Goal: Task Accomplishment & Management: Complete application form

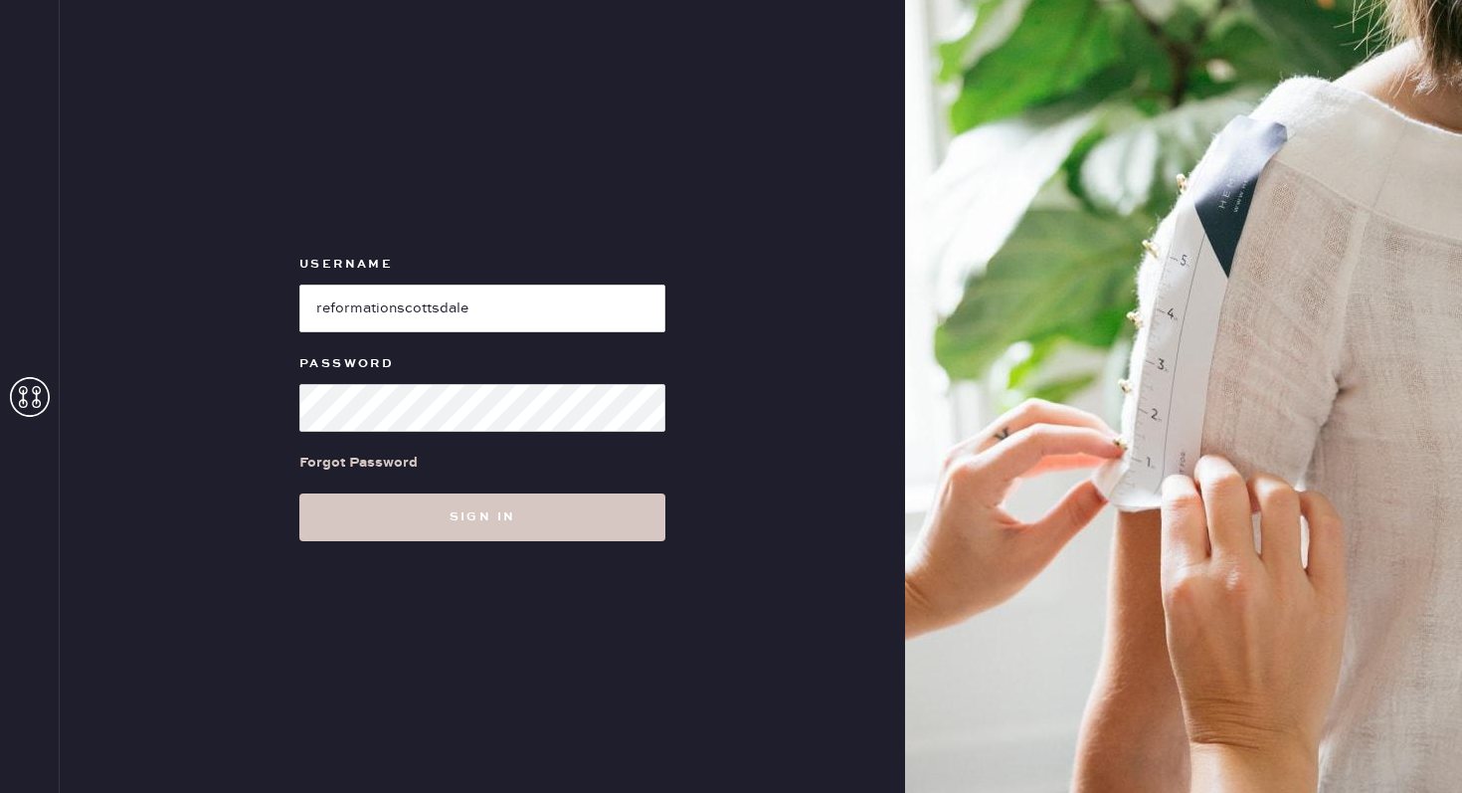
click at [380, 315] on input "loginName" at bounding box center [482, 308] width 366 height 48
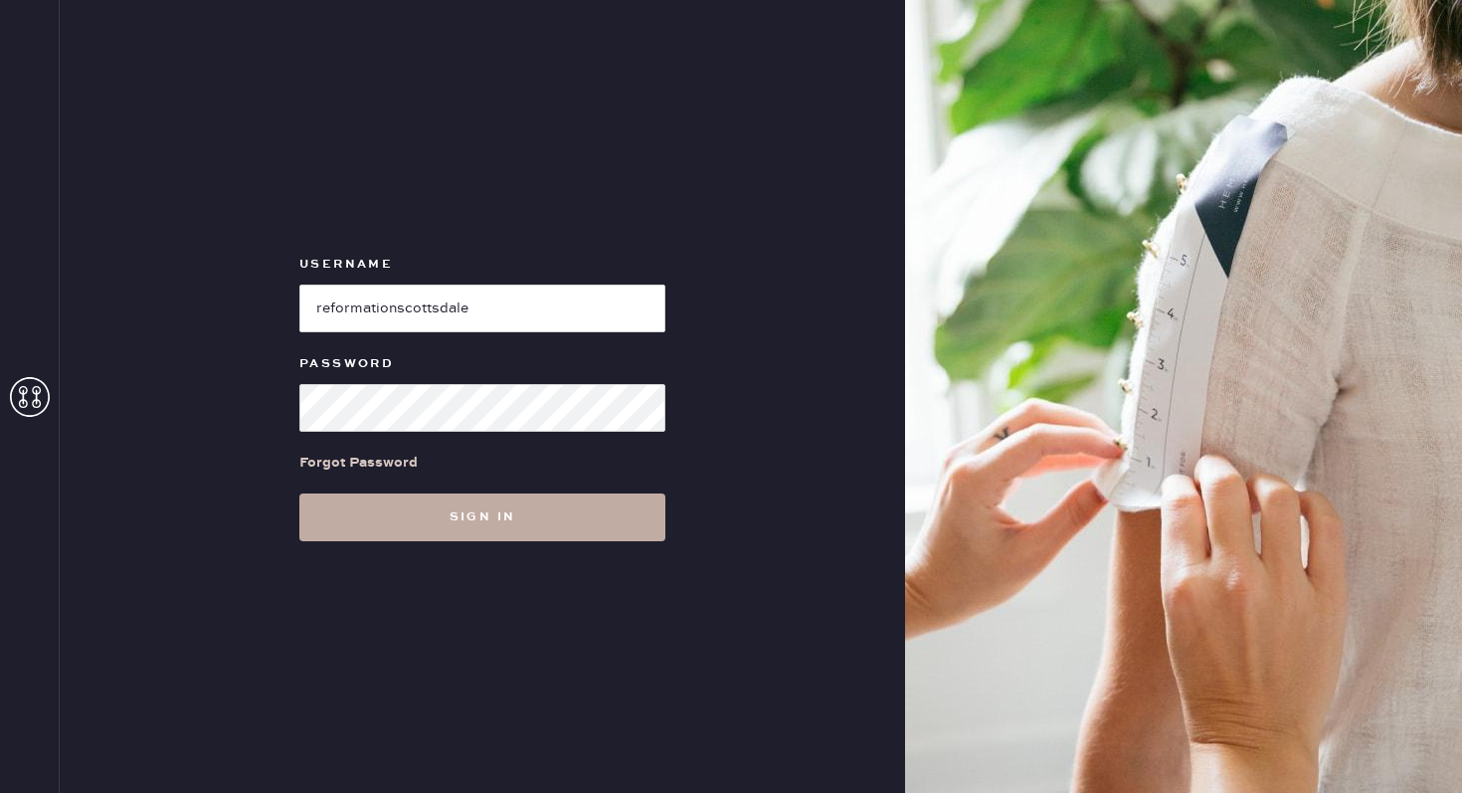
click at [366, 516] on button "Sign in" at bounding box center [482, 517] width 366 height 48
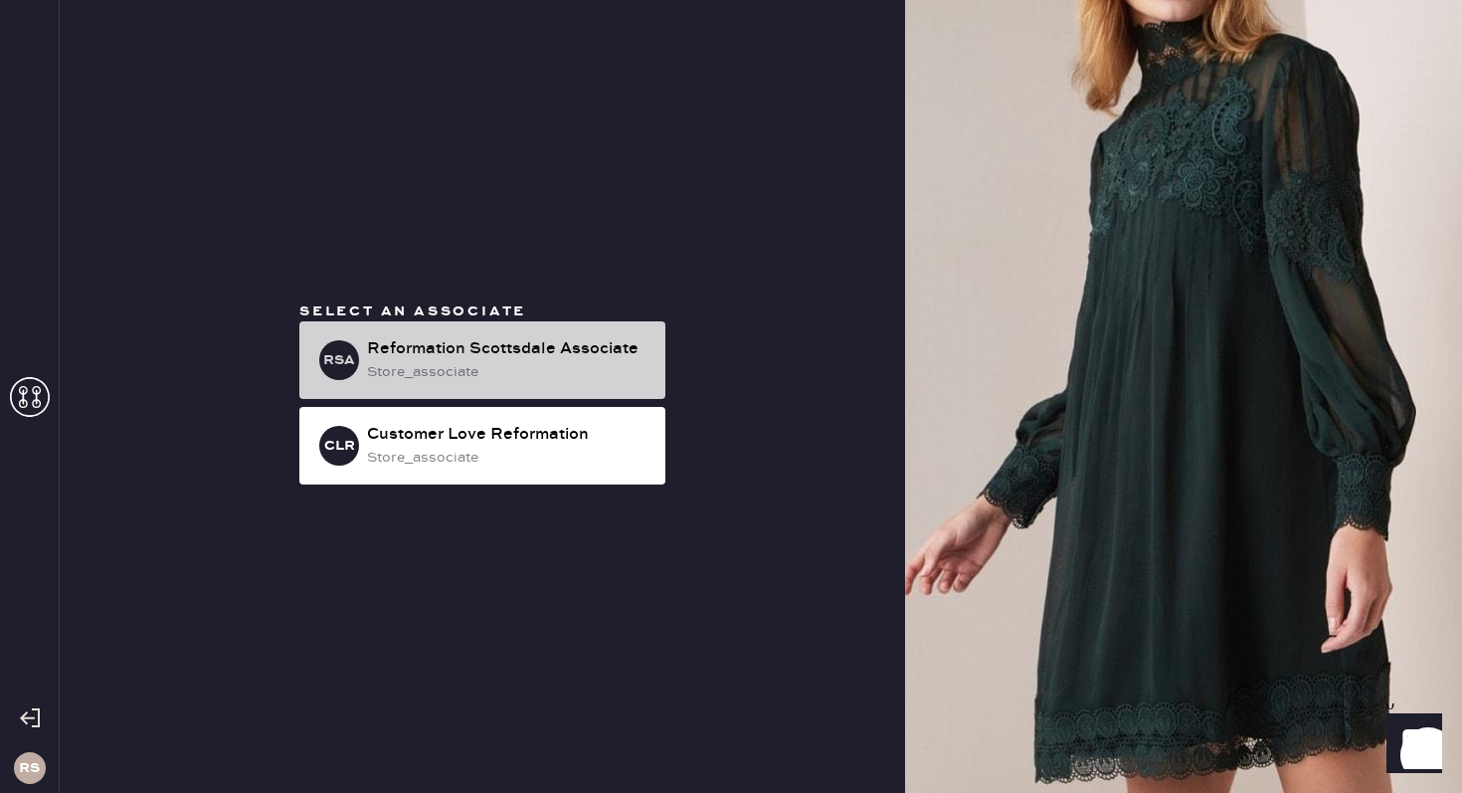
click at [469, 379] on div "store_associate" at bounding box center [508, 372] width 282 height 22
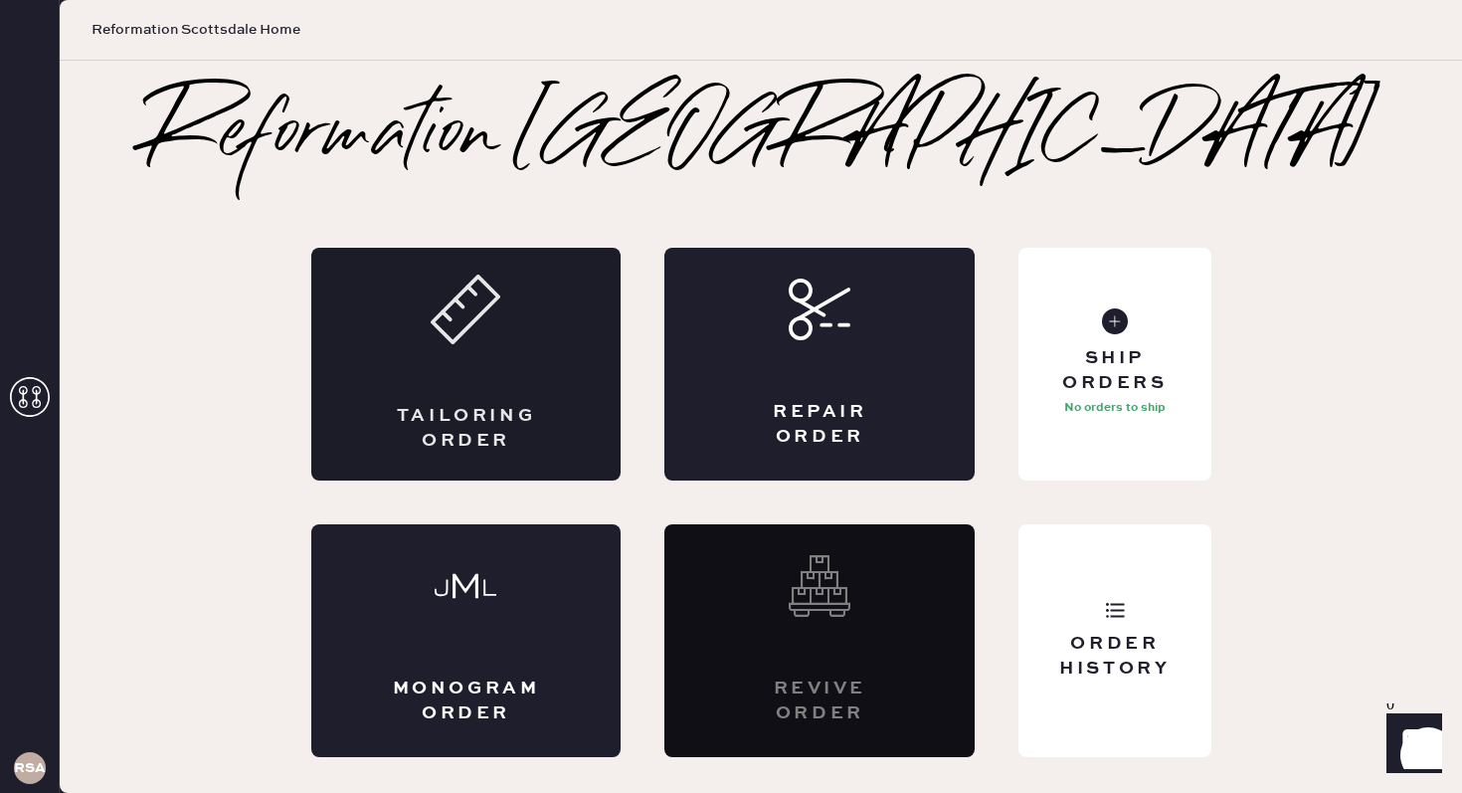
click at [505, 352] on div "Tailoring Order" at bounding box center [466, 364] width 310 height 233
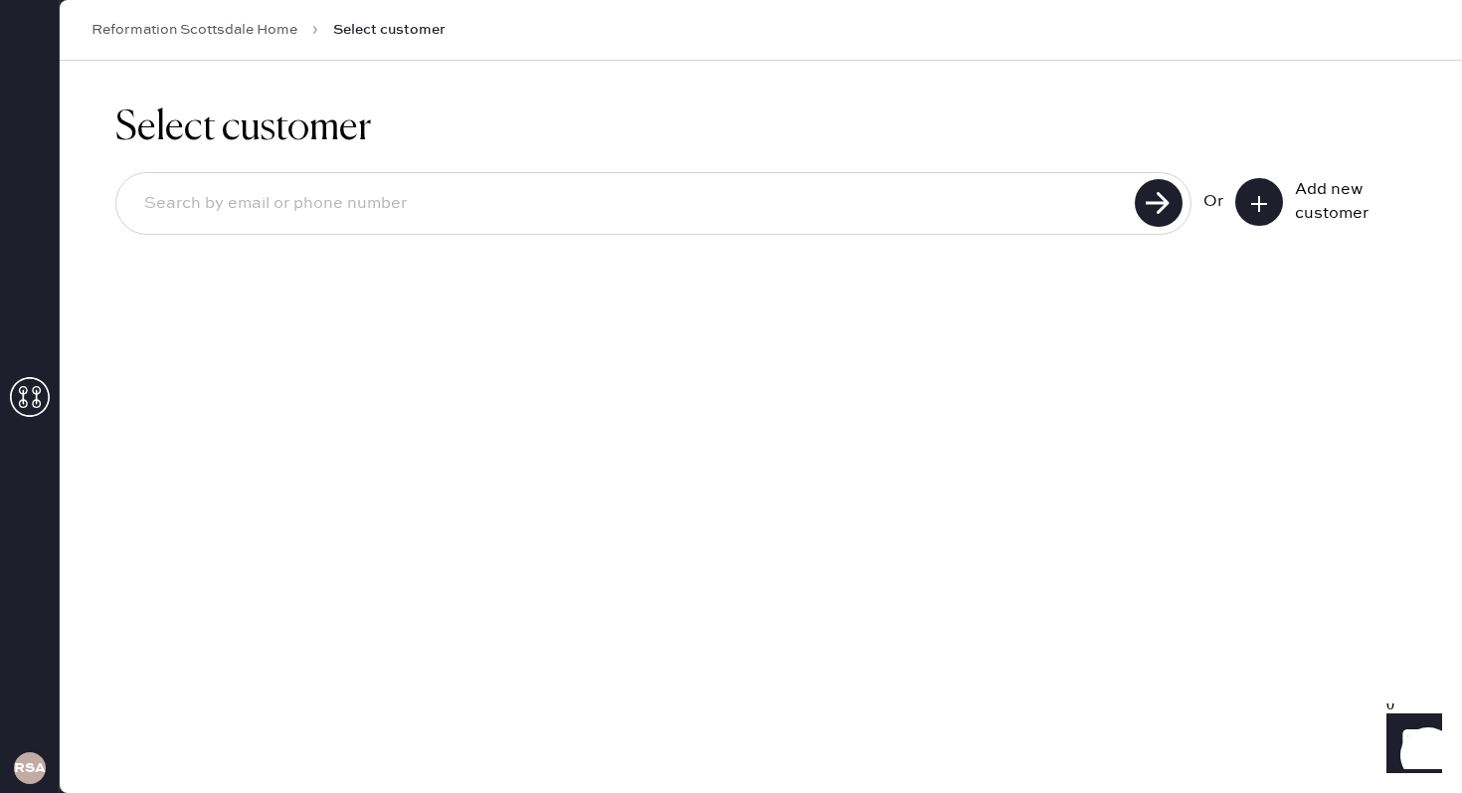
click at [895, 219] on input at bounding box center [628, 204] width 1001 height 46
type input "[EMAIL_ADDRESS][DOMAIN_NAME]"
click at [1142, 210] on use at bounding box center [1159, 203] width 48 height 48
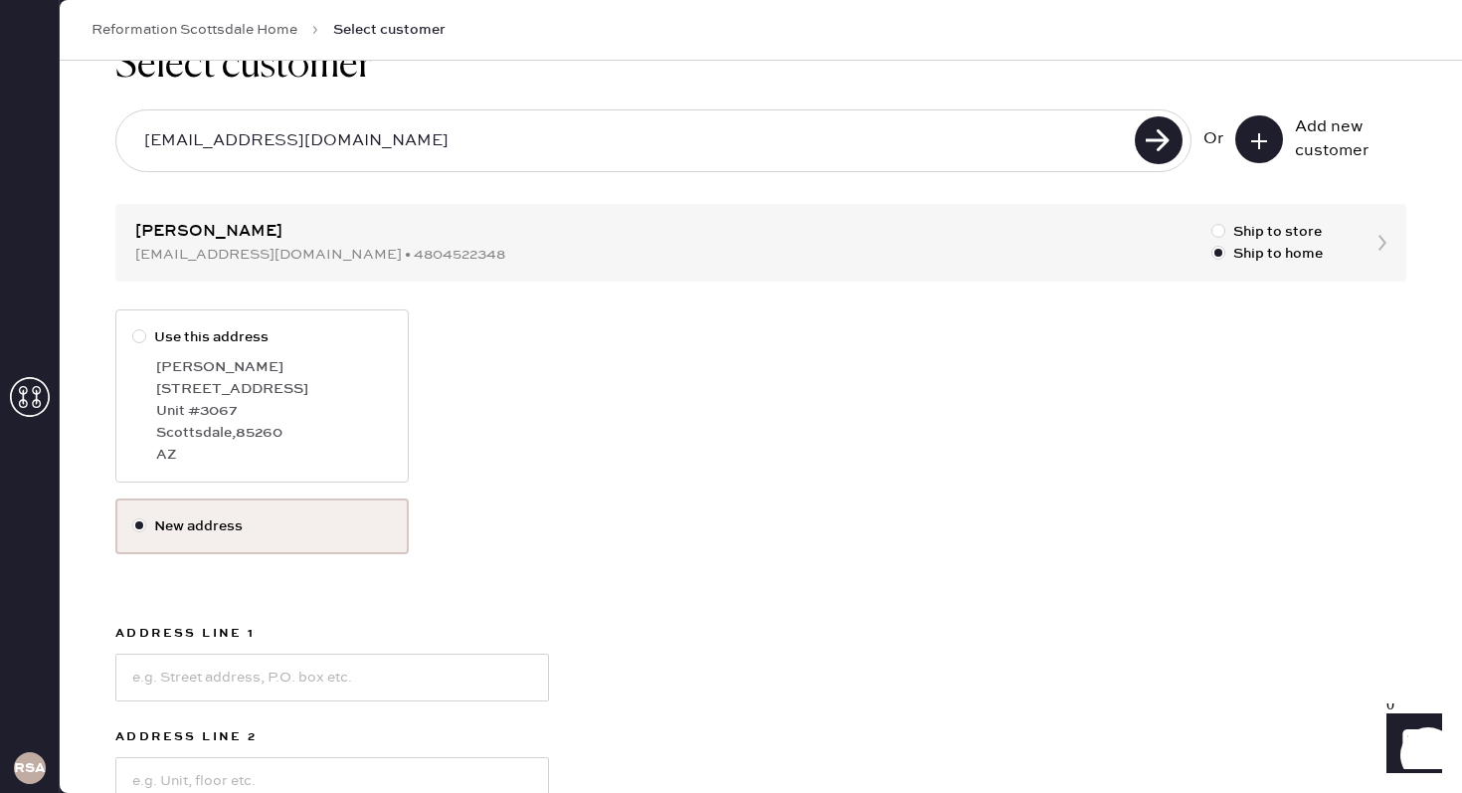
scroll to position [85, 0]
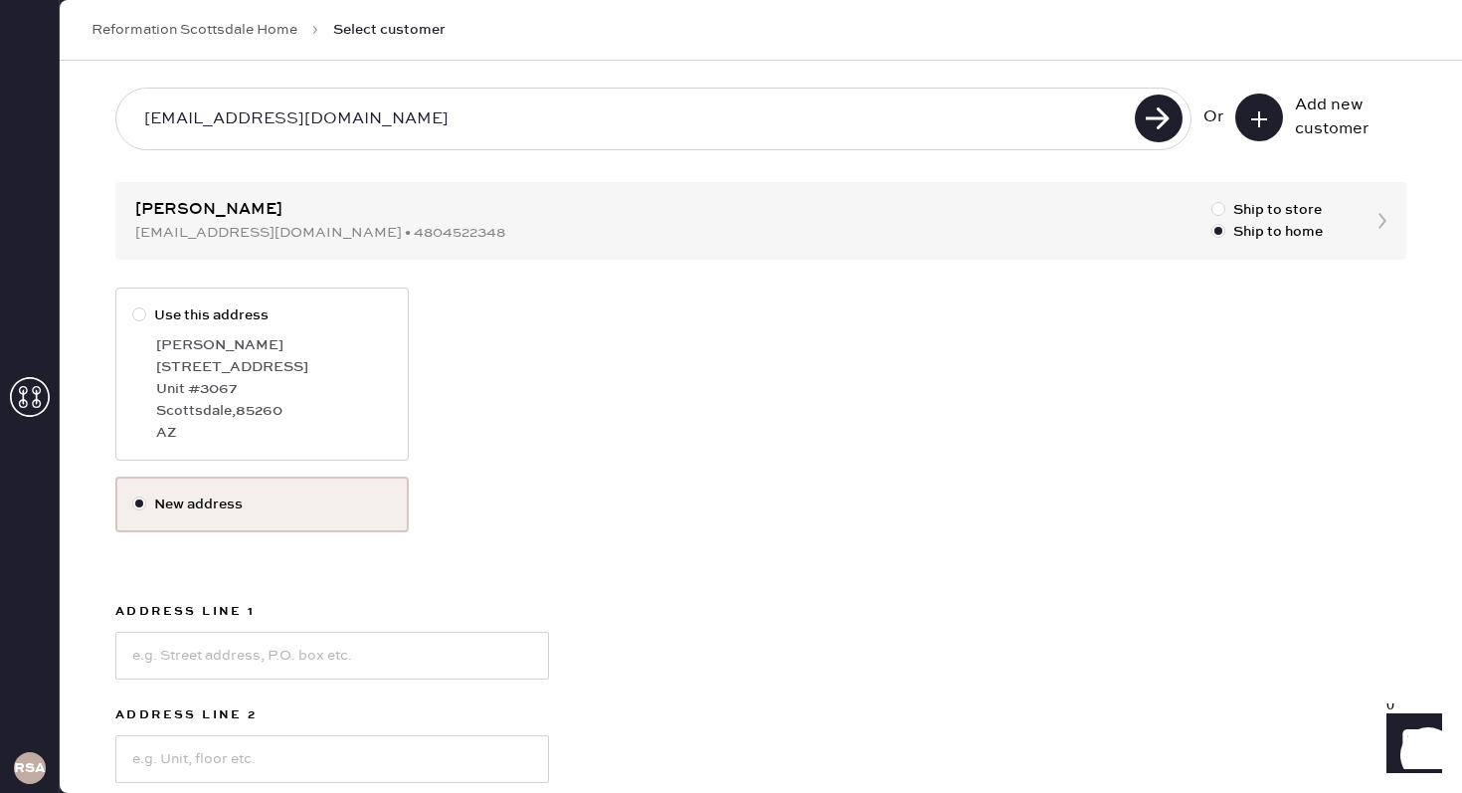
click at [171, 319] on label "Use this address" at bounding box center [262, 315] width 260 height 22
click at [133, 305] on input "Use this address" at bounding box center [132, 304] width 1 height 1
radio input "true"
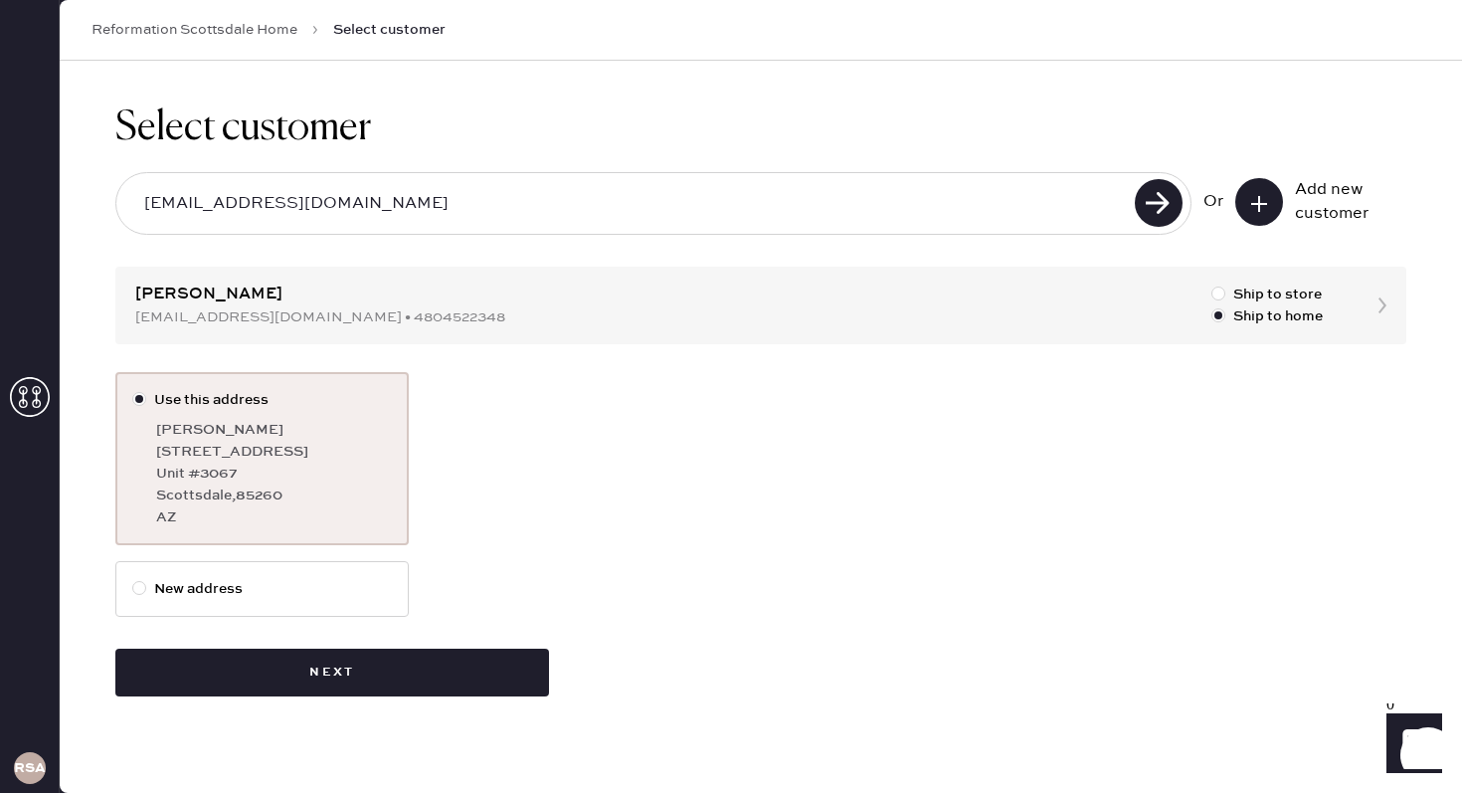
scroll to position [0, 0]
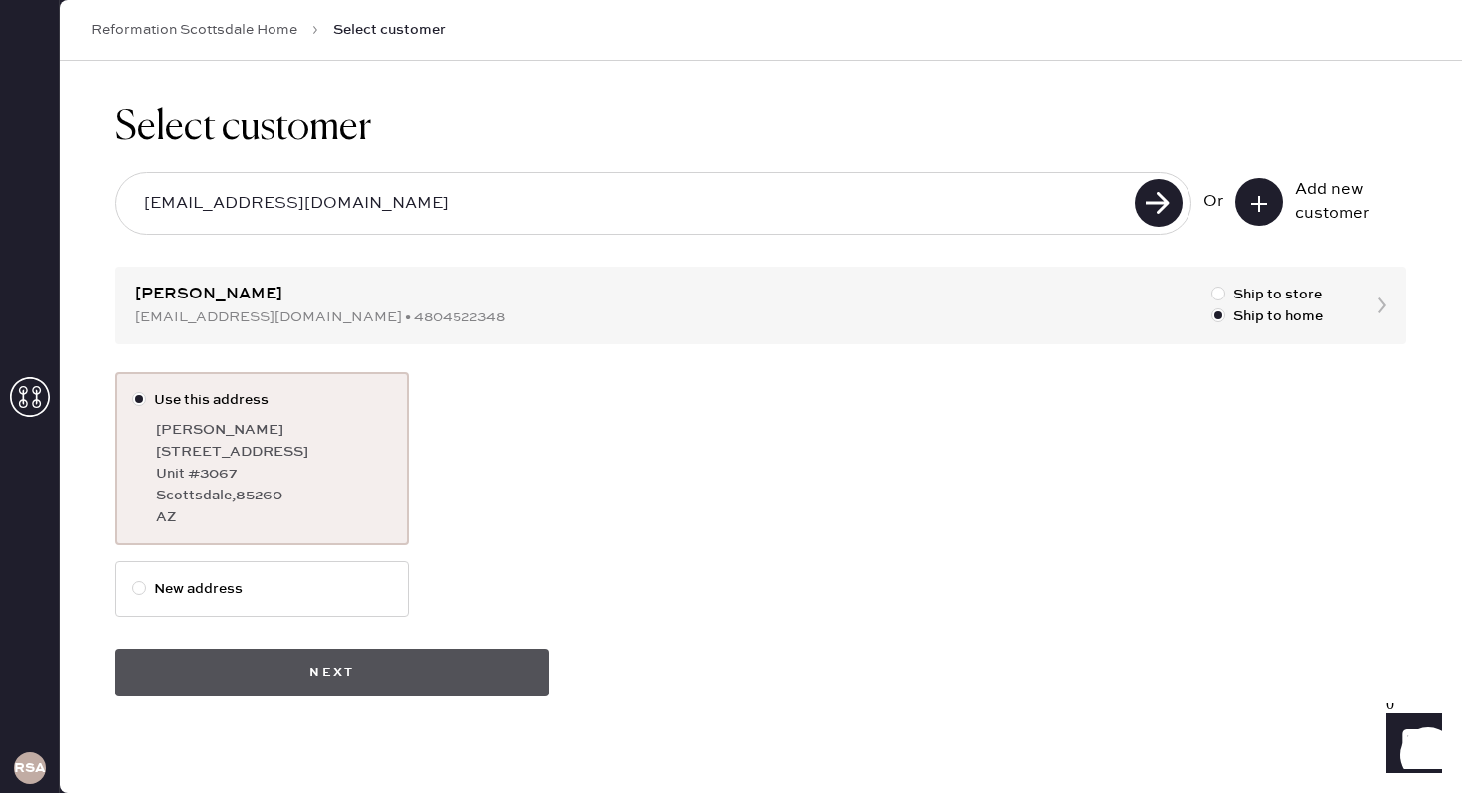
click at [490, 659] on button "Next" at bounding box center [332, 673] width 434 height 48
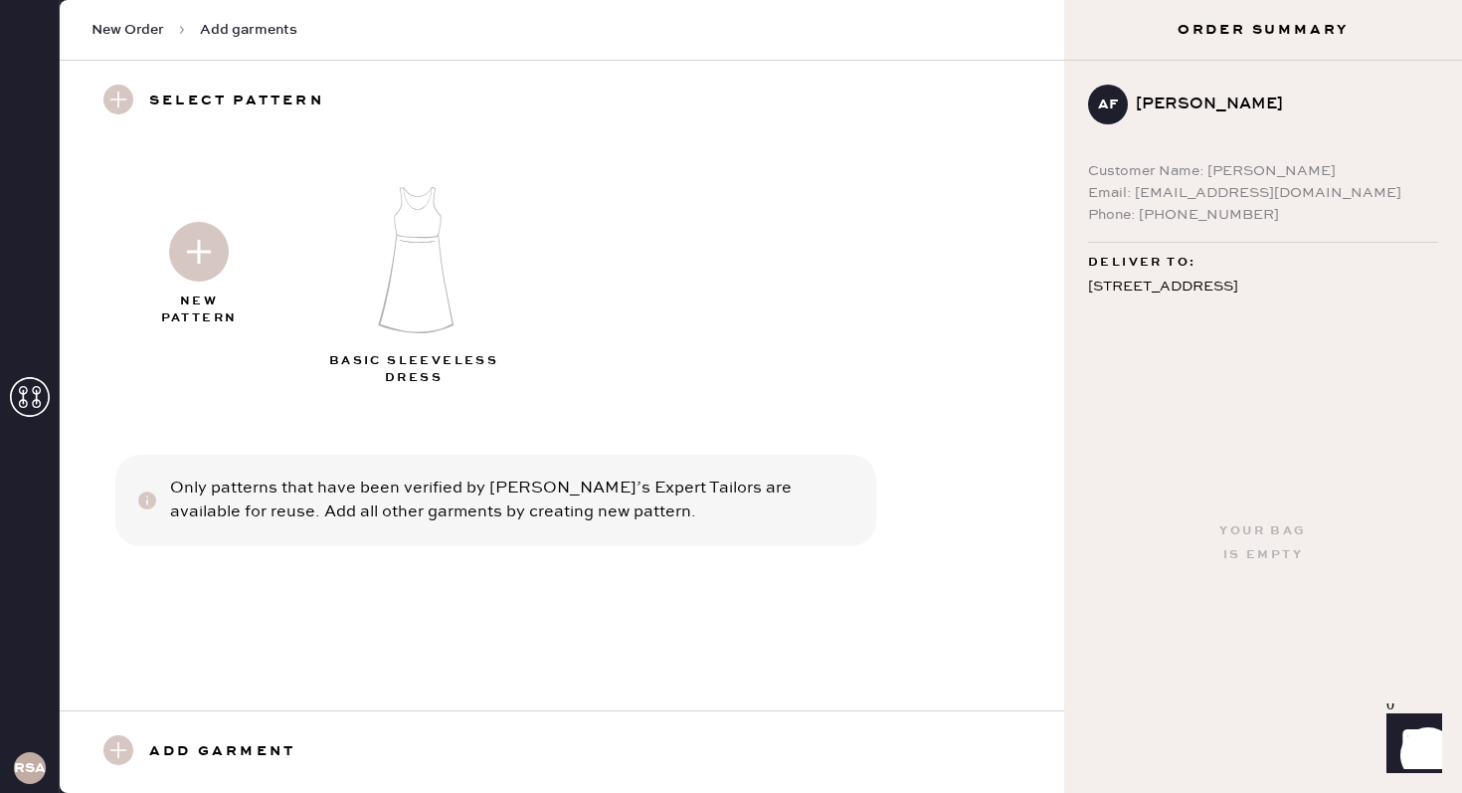
click at [149, 768] on h3 "Add garment" at bounding box center [222, 752] width 146 height 34
click at [125, 742] on use at bounding box center [118, 750] width 30 height 30
click at [208, 748] on h3 "Add garment" at bounding box center [222, 752] width 146 height 34
click at [117, 28] on span "New Order" at bounding box center [128, 30] width 73 height 20
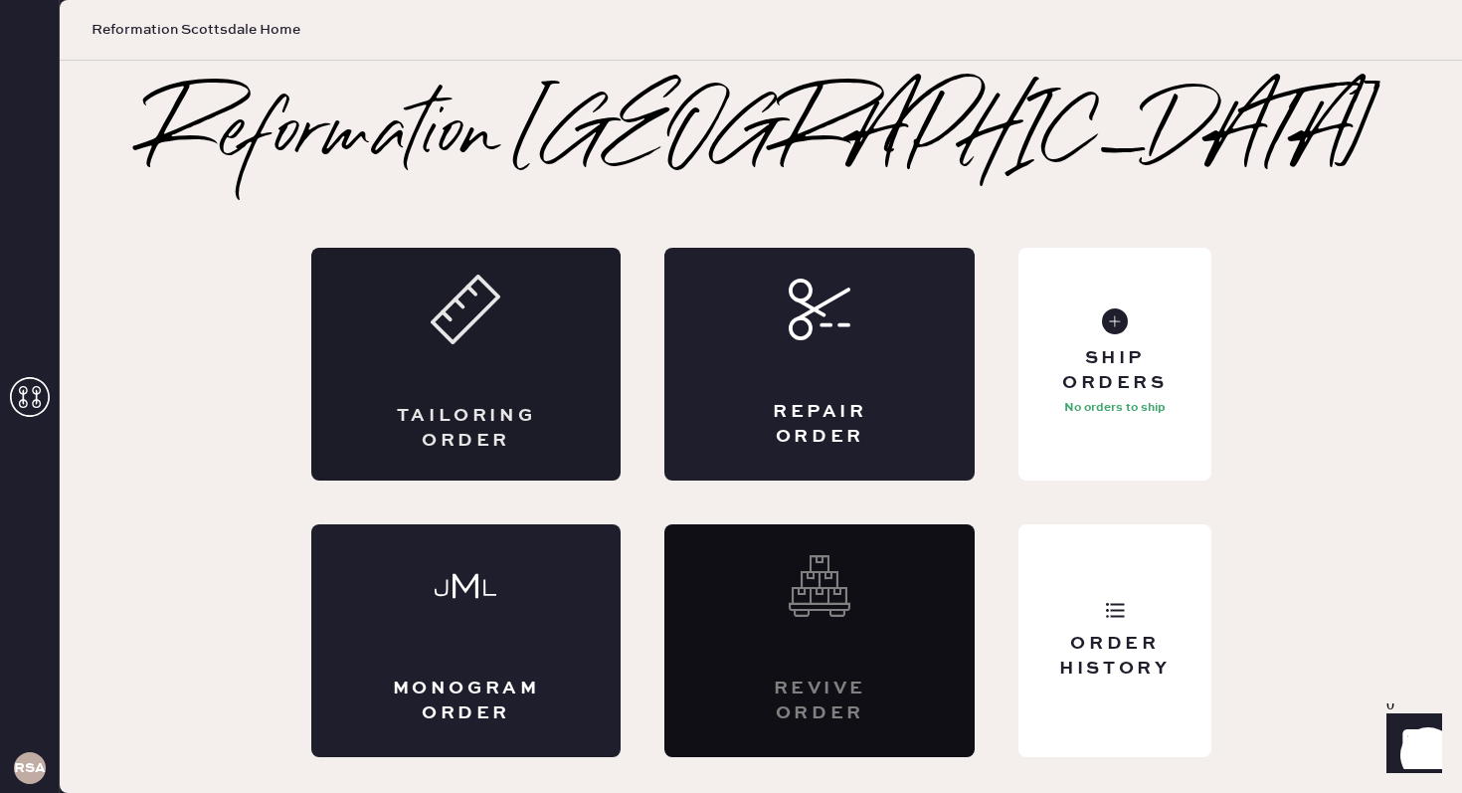
click at [329, 309] on div "Tailoring Order" at bounding box center [466, 364] width 310 height 233
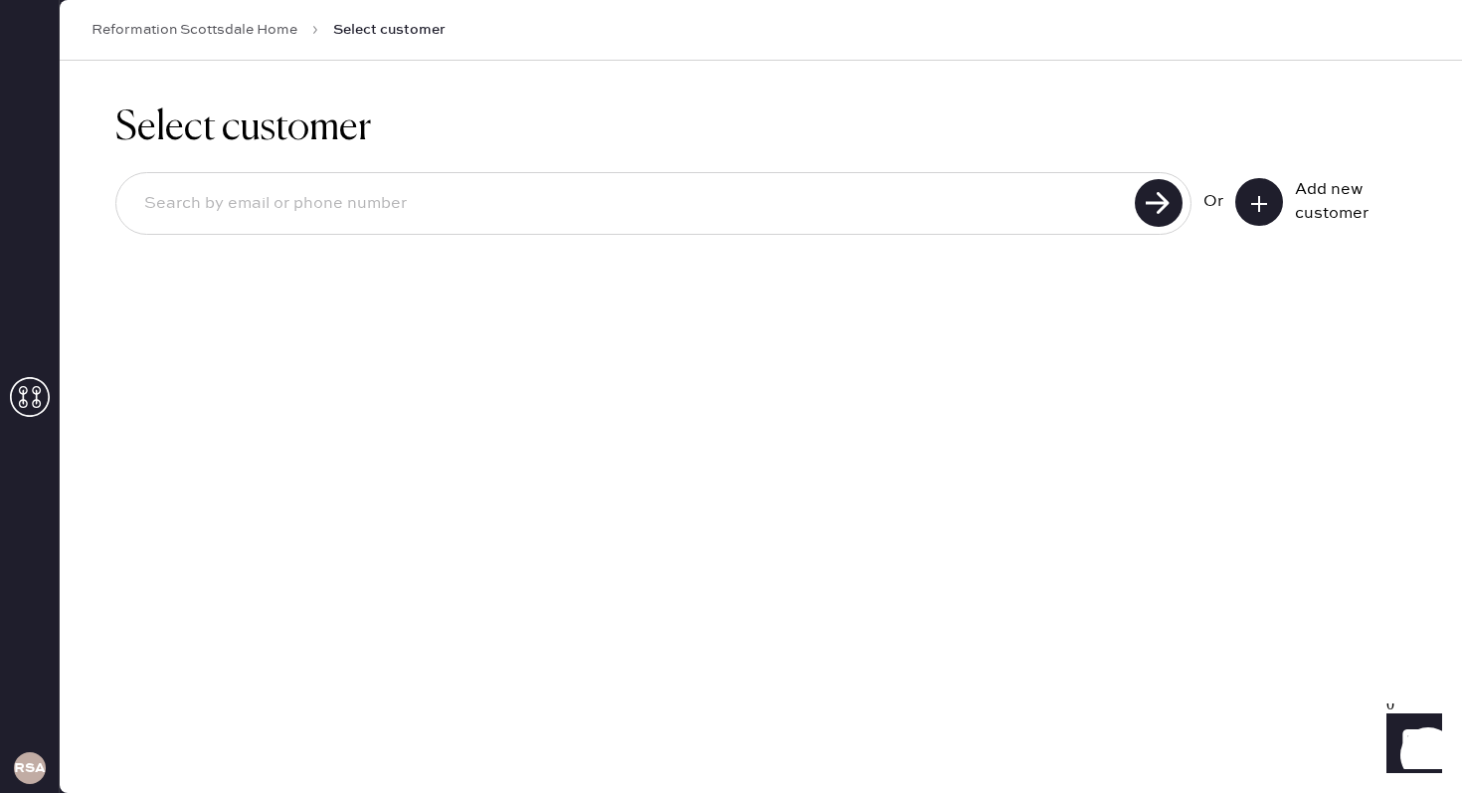
click at [649, 228] on div at bounding box center [653, 203] width 1076 height 63
click at [631, 202] on input at bounding box center [628, 204] width 1001 height 46
type input "[EMAIL_ADDRESS][DOMAIN_NAME]"
click at [1148, 205] on use at bounding box center [1159, 203] width 48 height 48
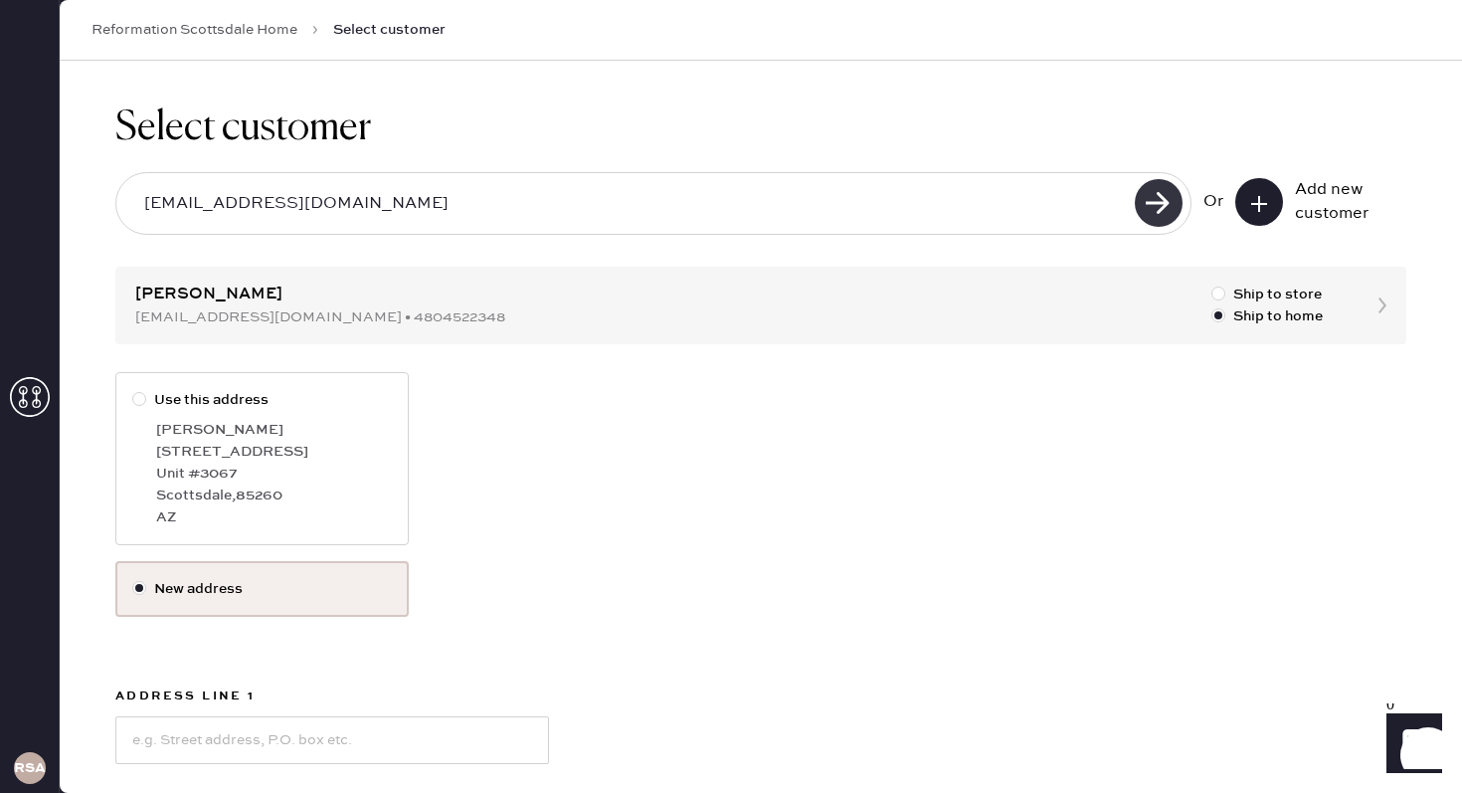
click at [1148, 205] on use at bounding box center [1159, 203] width 48 height 48
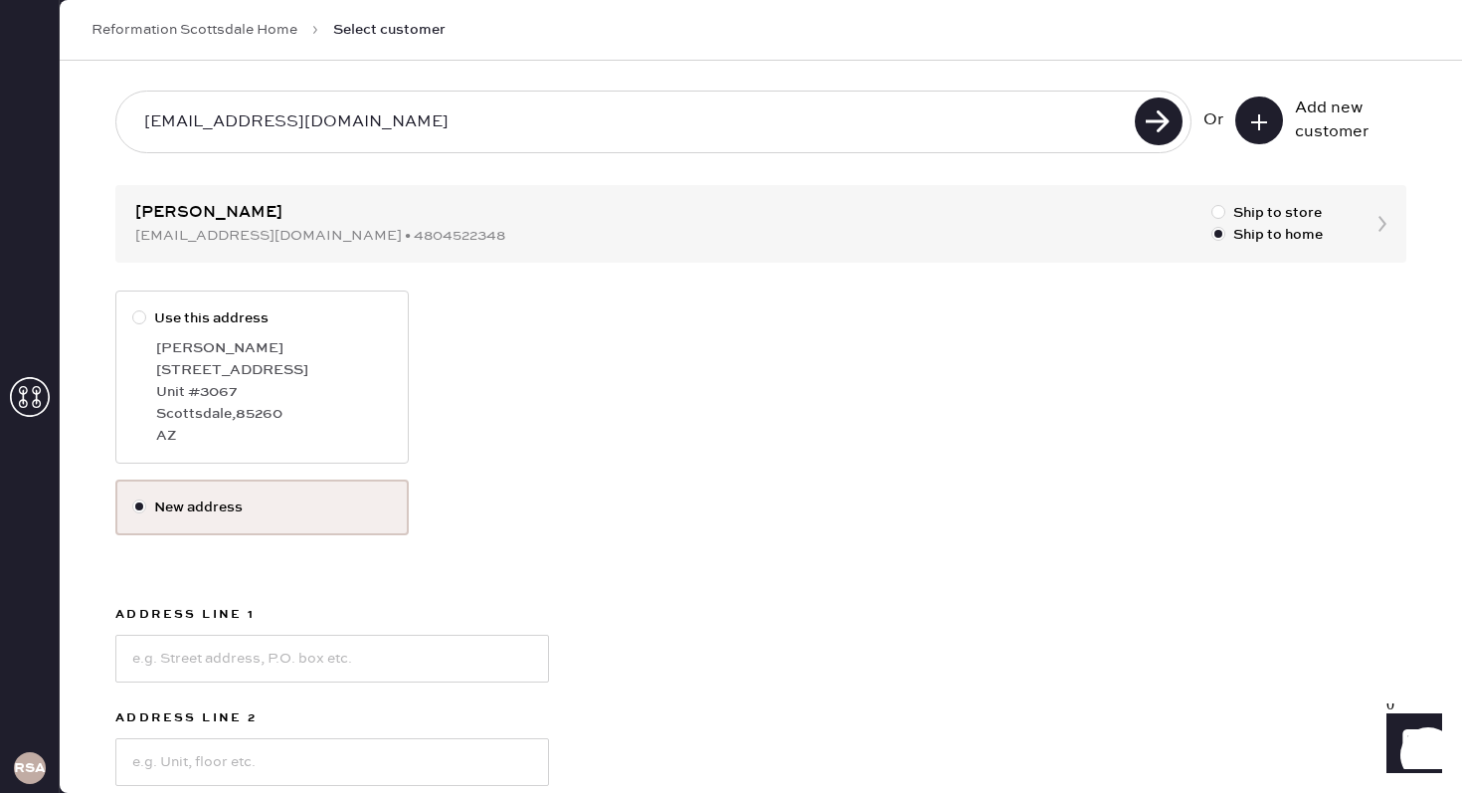
scroll to position [74, 0]
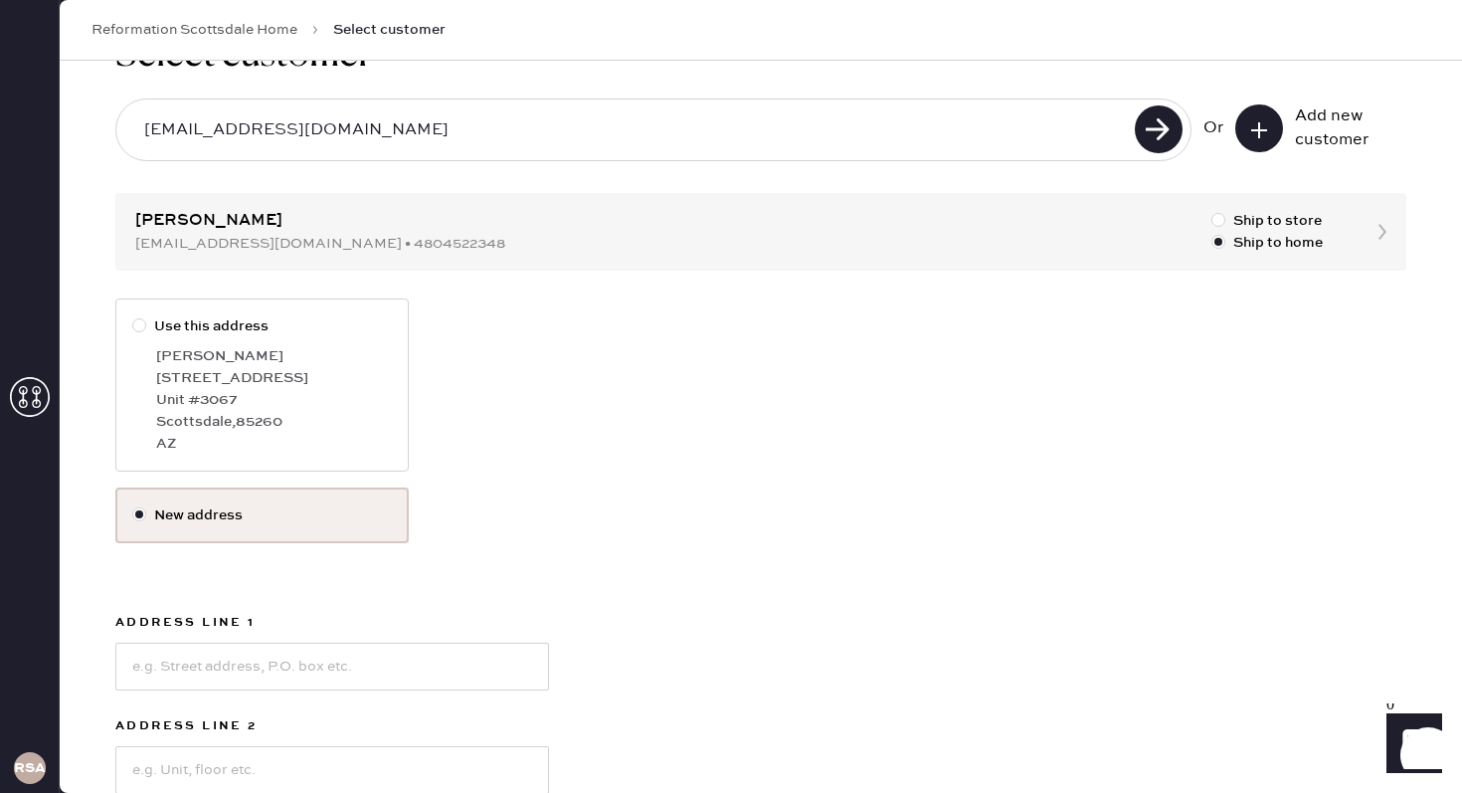
click at [341, 416] on div "Scottsdale , 85260" at bounding box center [274, 422] width 236 height 22
click at [133, 316] on input "Use this address" at bounding box center [132, 315] width 1 height 1
radio input "true"
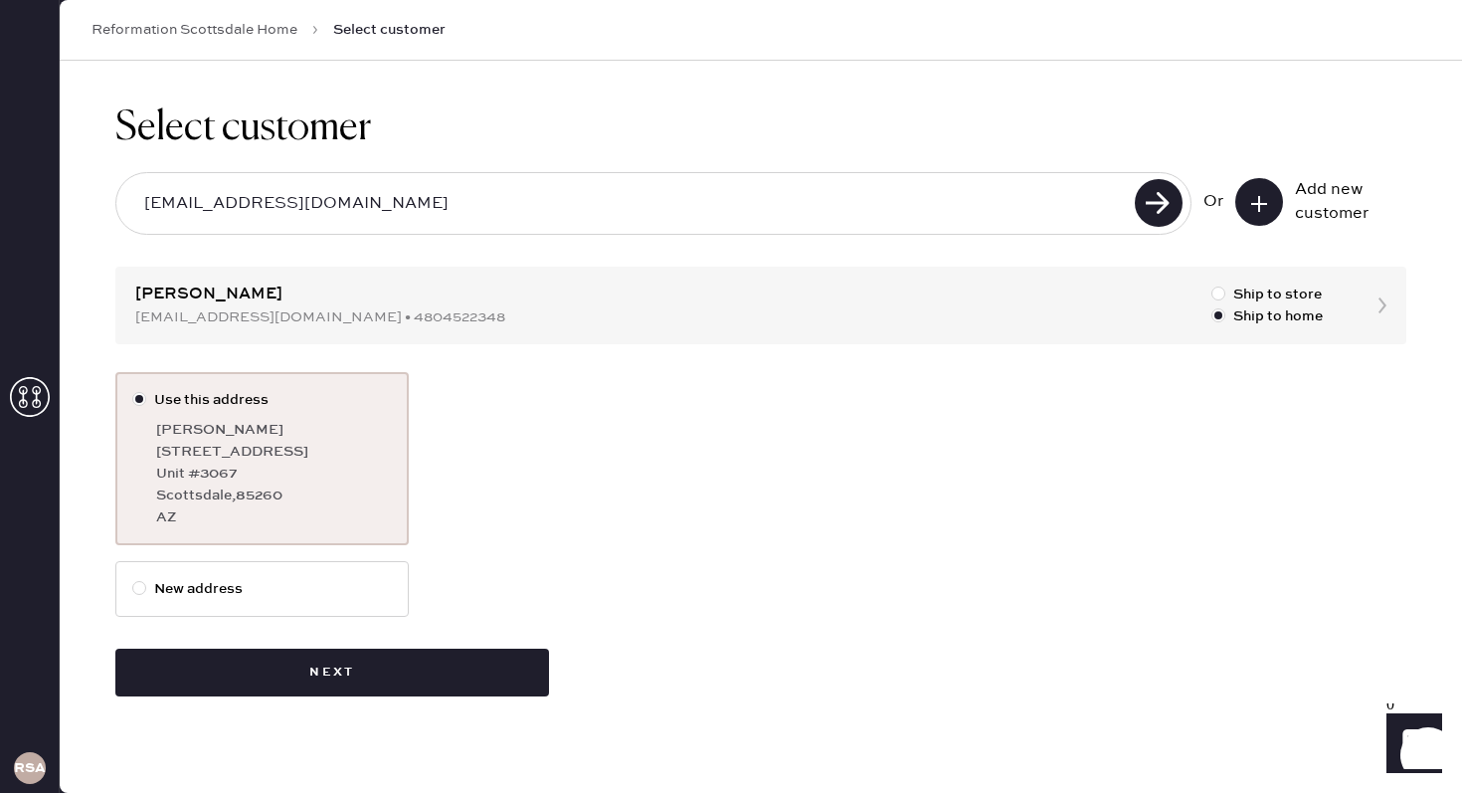
scroll to position [0, 0]
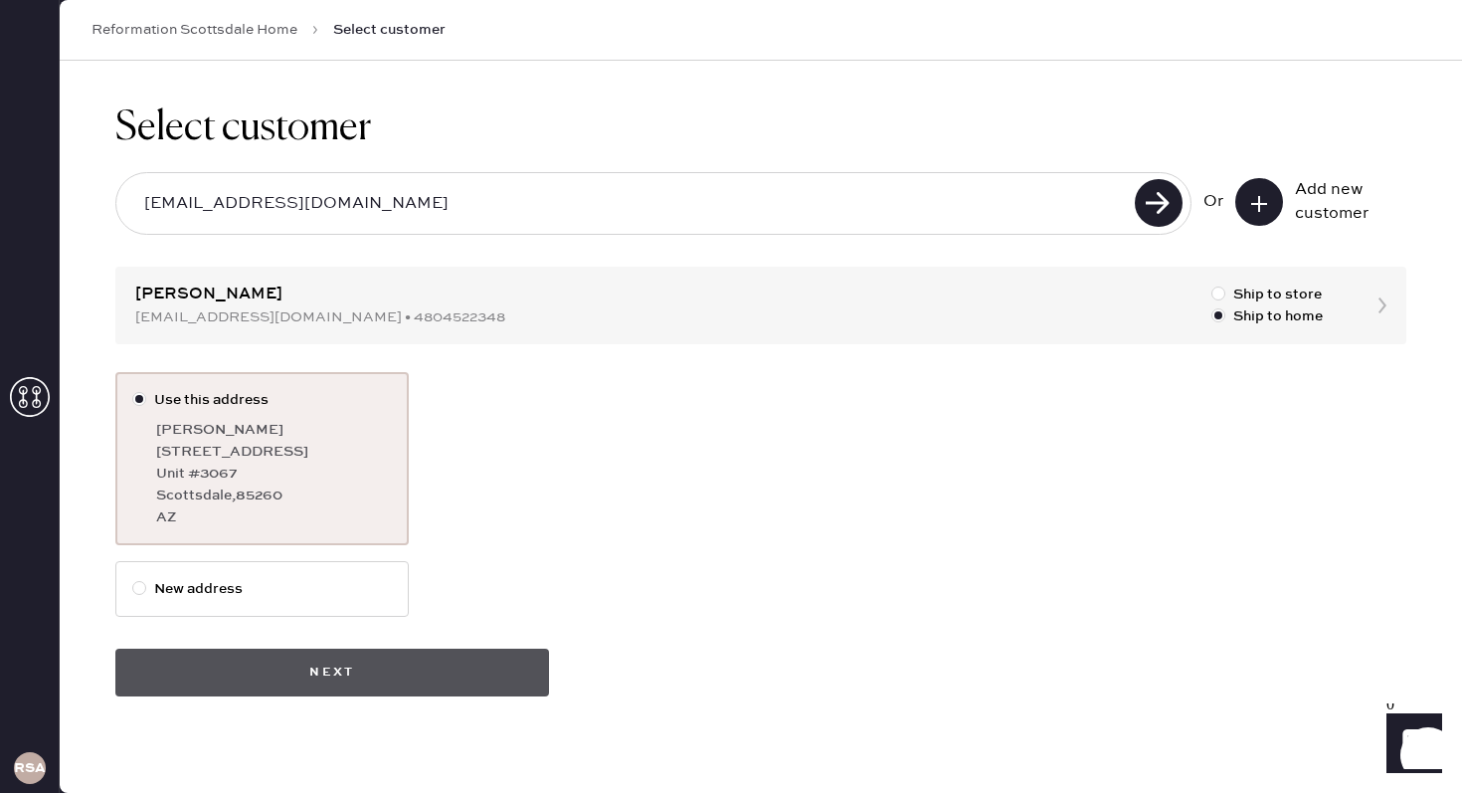
click at [441, 656] on button "Next" at bounding box center [332, 673] width 434 height 48
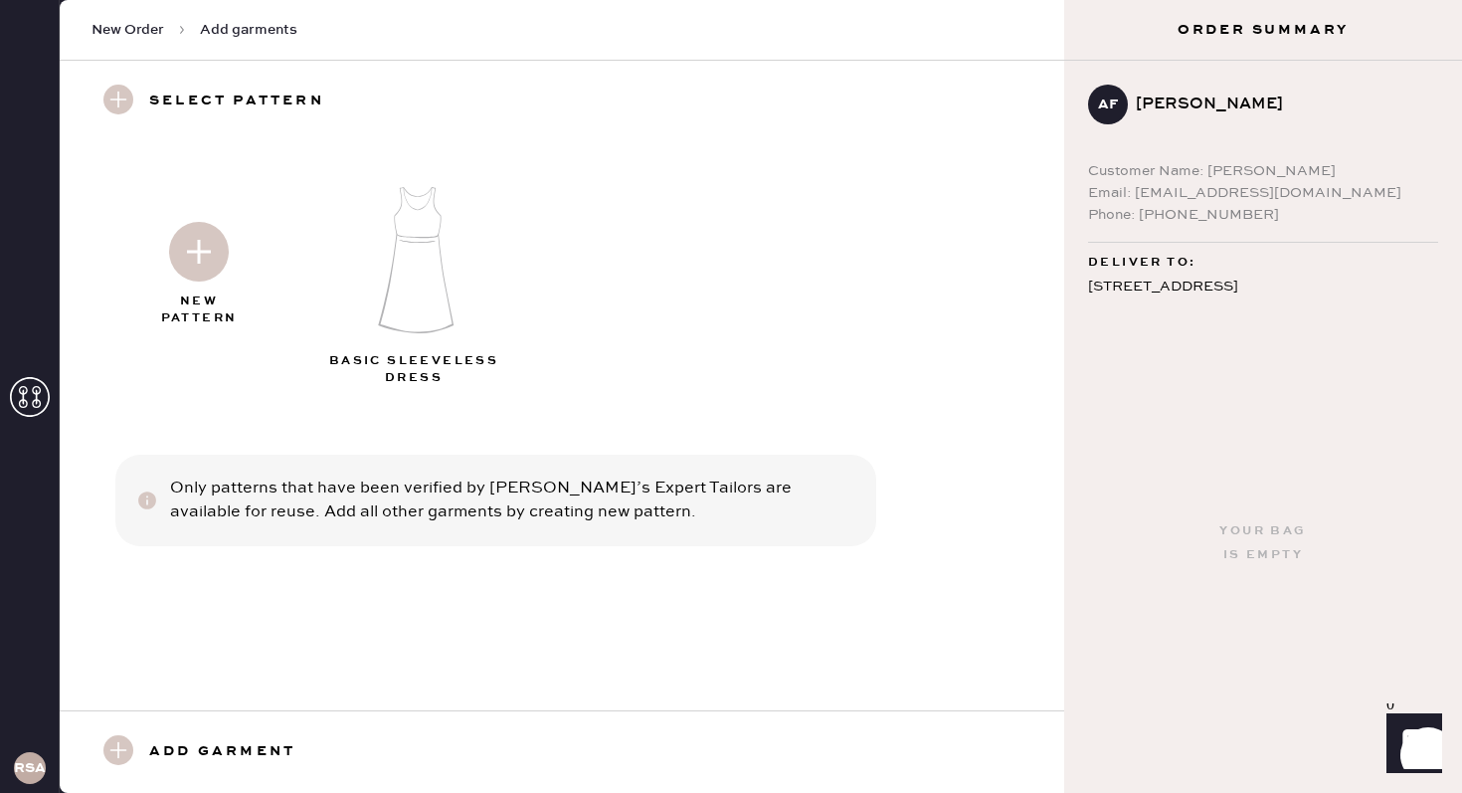
click at [179, 738] on h3 "Add garment" at bounding box center [222, 752] width 146 height 34
click at [125, 754] on use at bounding box center [118, 750] width 30 height 30
click at [189, 256] on img at bounding box center [199, 252] width 60 height 60
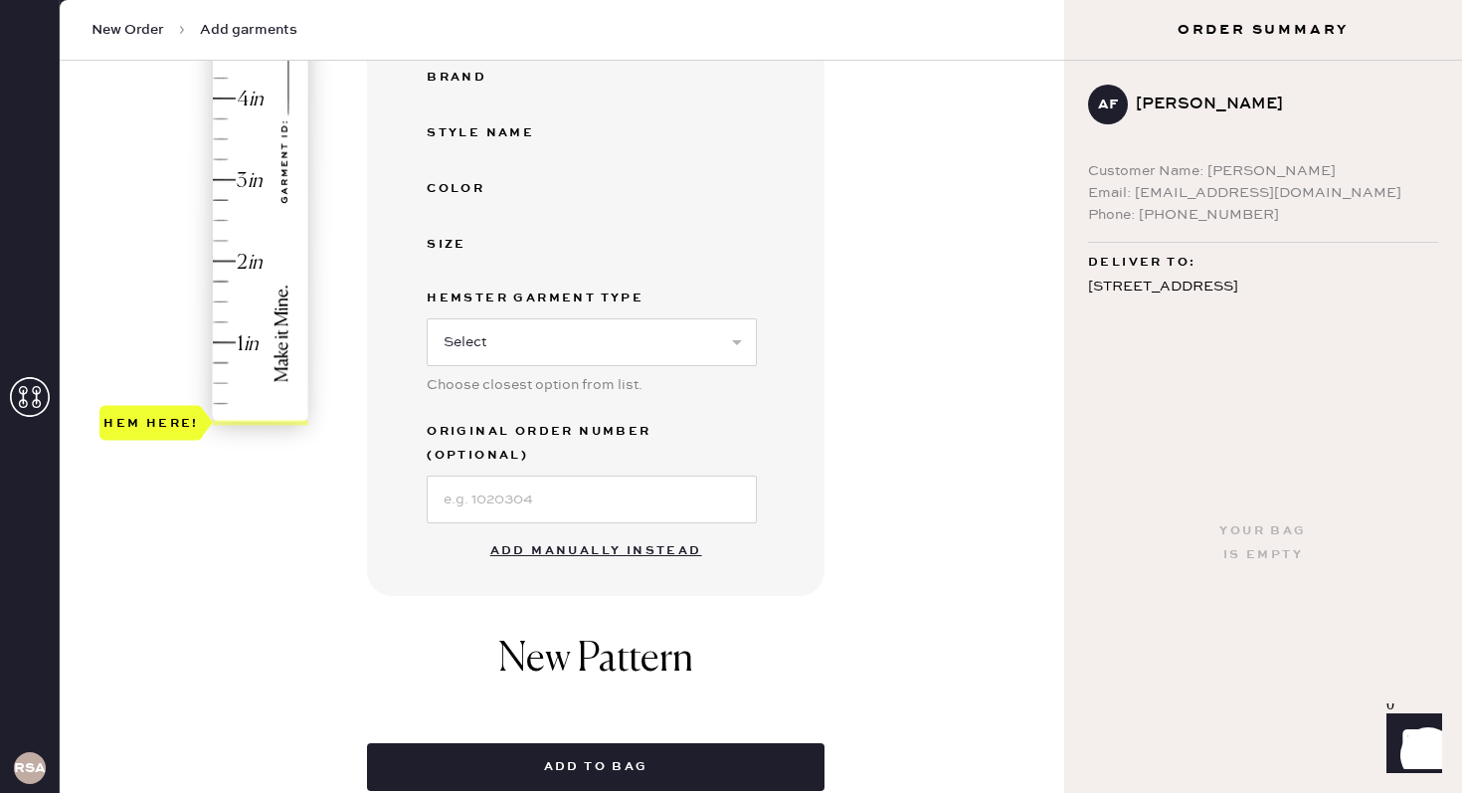
scroll to position [439, 0]
click at [578, 532] on button "Add manually instead" at bounding box center [596, 552] width 236 height 40
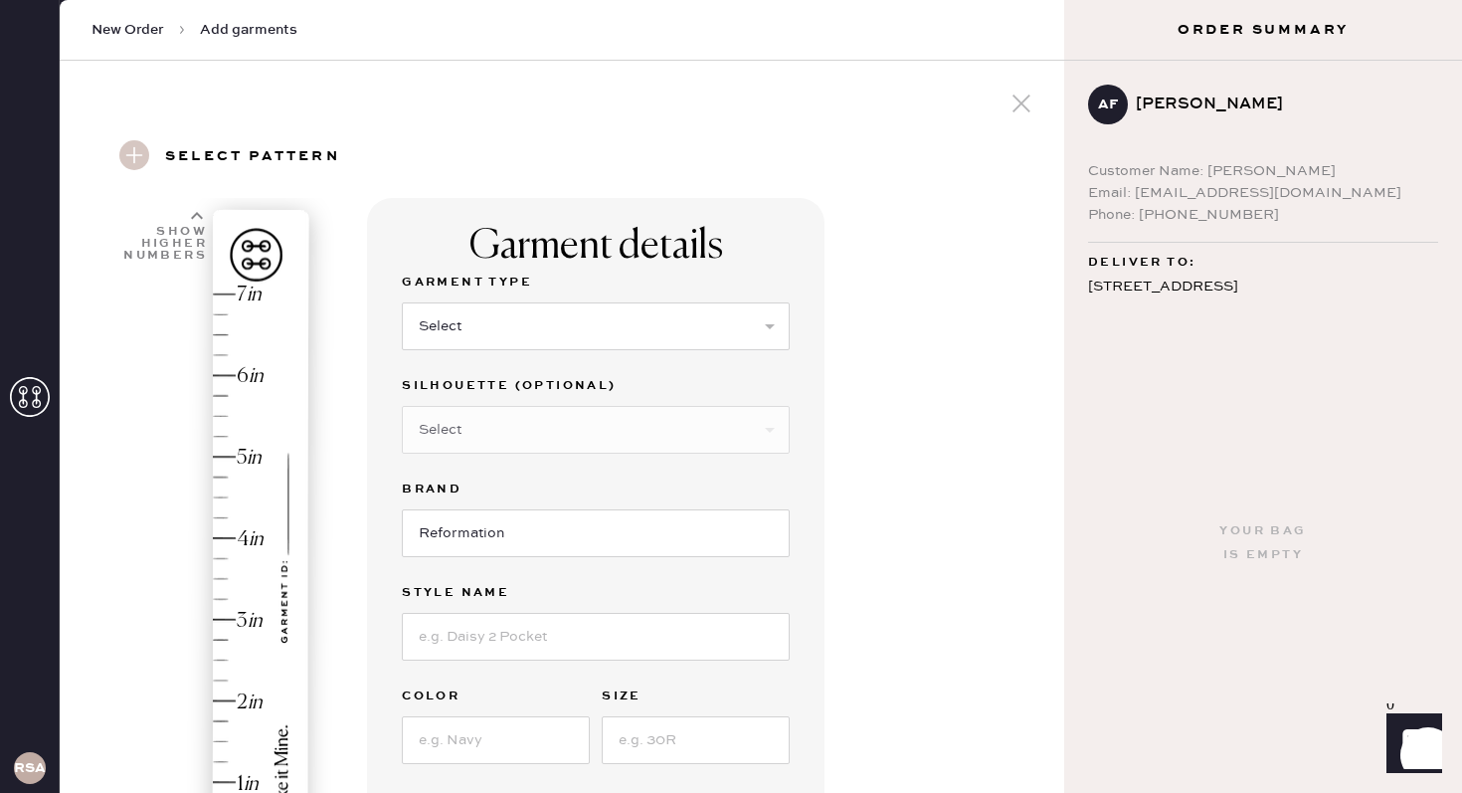
scroll to position [61, 0]
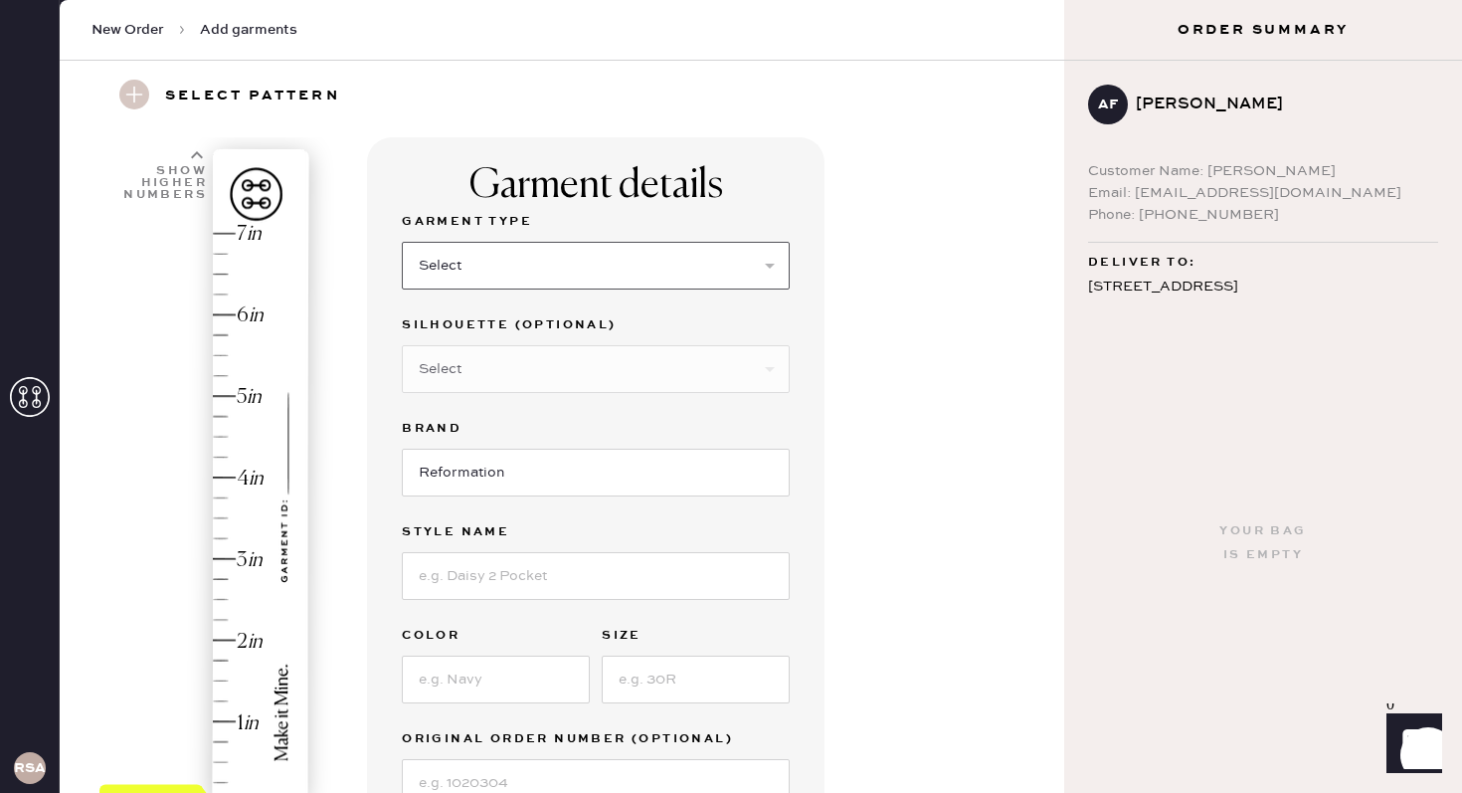
click at [551, 250] on select "Select Basic Skirt Jeans Leggings Pants Shorts Basic Sleeved Dress Basic Sleeve…" at bounding box center [596, 266] width 388 height 48
select select "4"
click at [525, 385] on select "Select Joggers Shorts Cropped Flare Boot Cut Straight Skinny Other" at bounding box center [596, 369] width 388 height 48
click at [561, 377] on select "Select Joggers Shorts Cropped Flare Boot Cut Straight Skinny Other" at bounding box center [596, 369] width 388 height 48
select select "other"
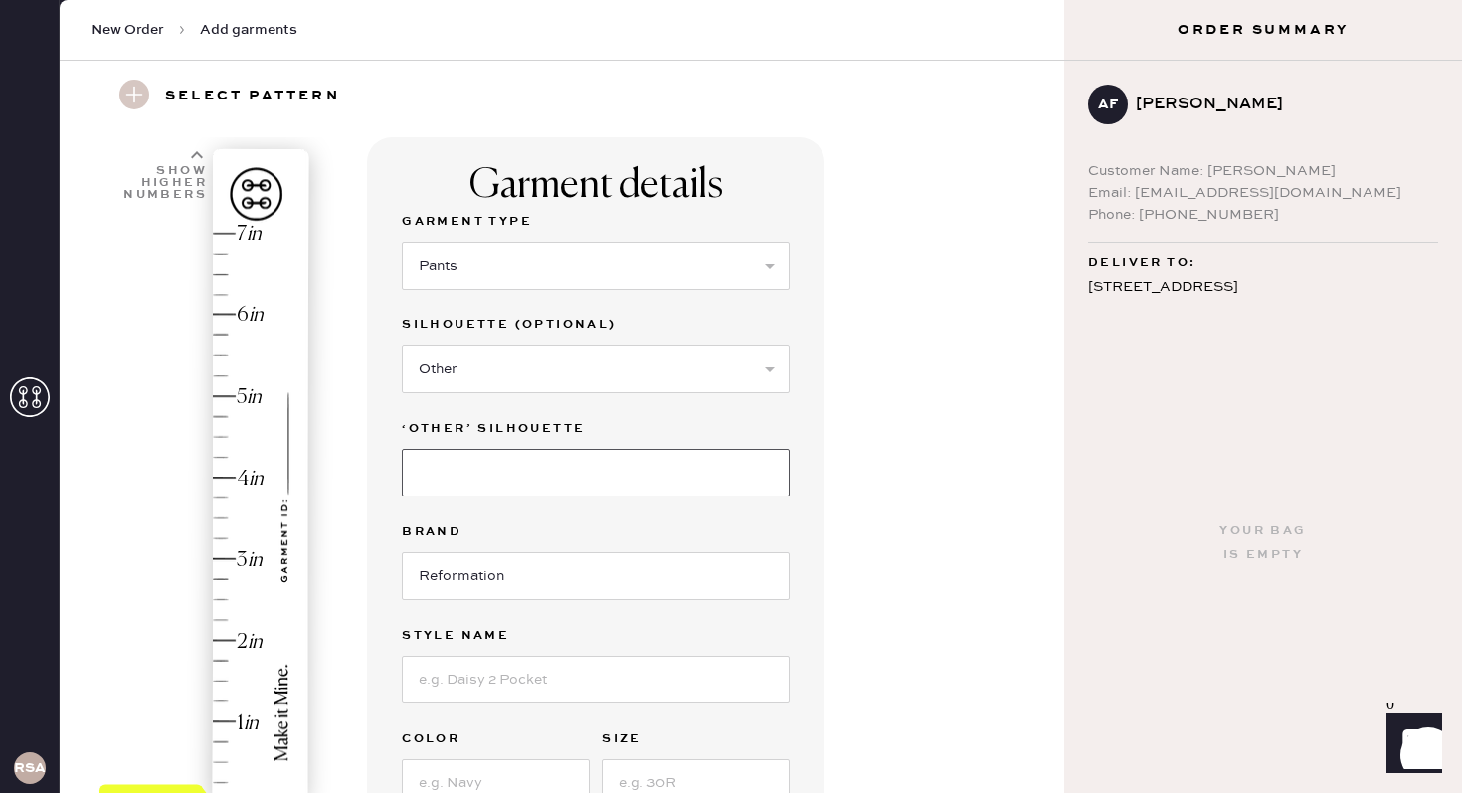
click at [561, 481] on input at bounding box center [596, 473] width 388 height 48
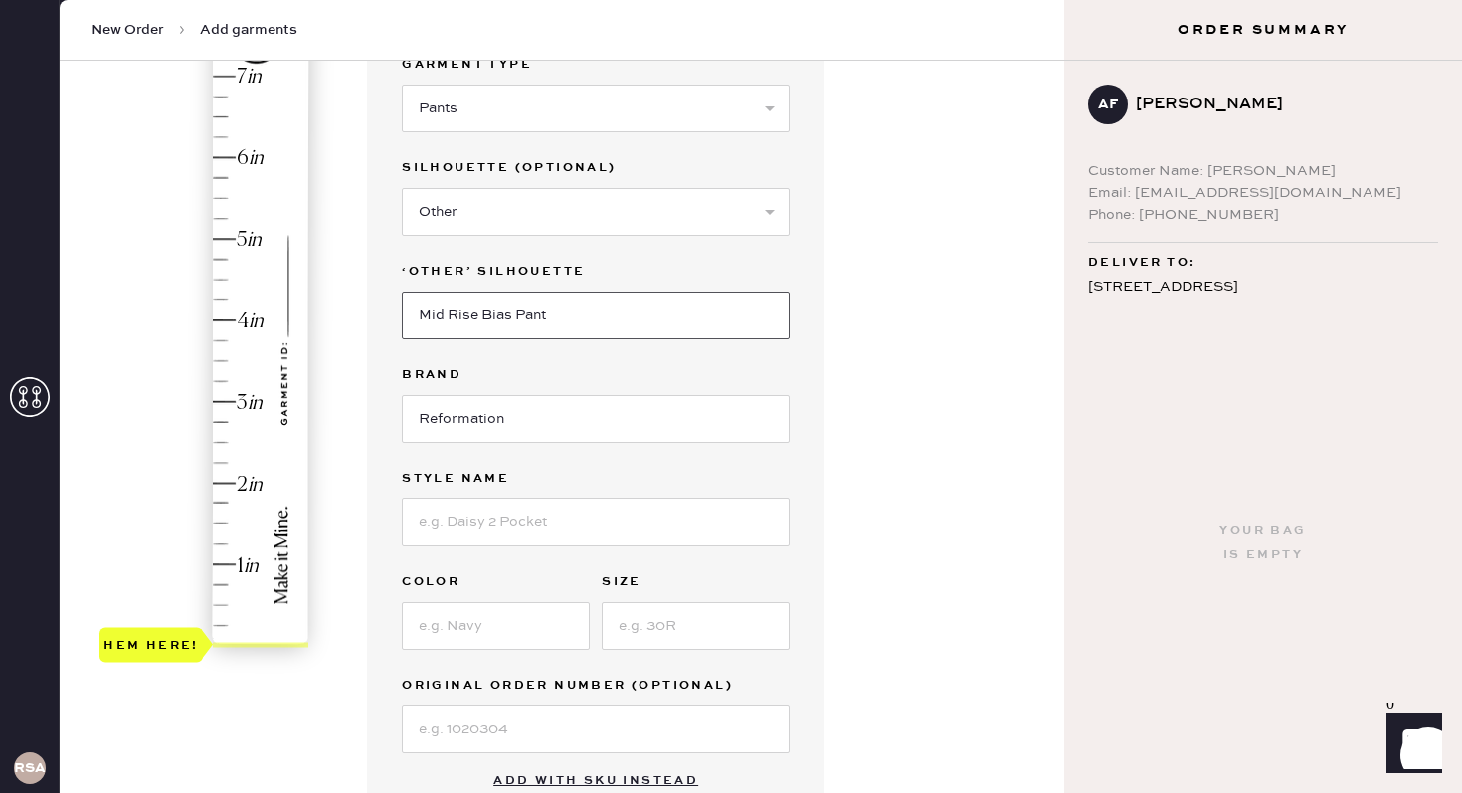
type input "Mid Rise Bias Pant"
click at [584, 540] on input at bounding box center [596, 522] width 388 height 48
type input "[PERSON_NAME] Satin Mid Rise Bias Pant"
click at [464, 636] on input at bounding box center [496, 626] width 188 height 48
type input "Black"
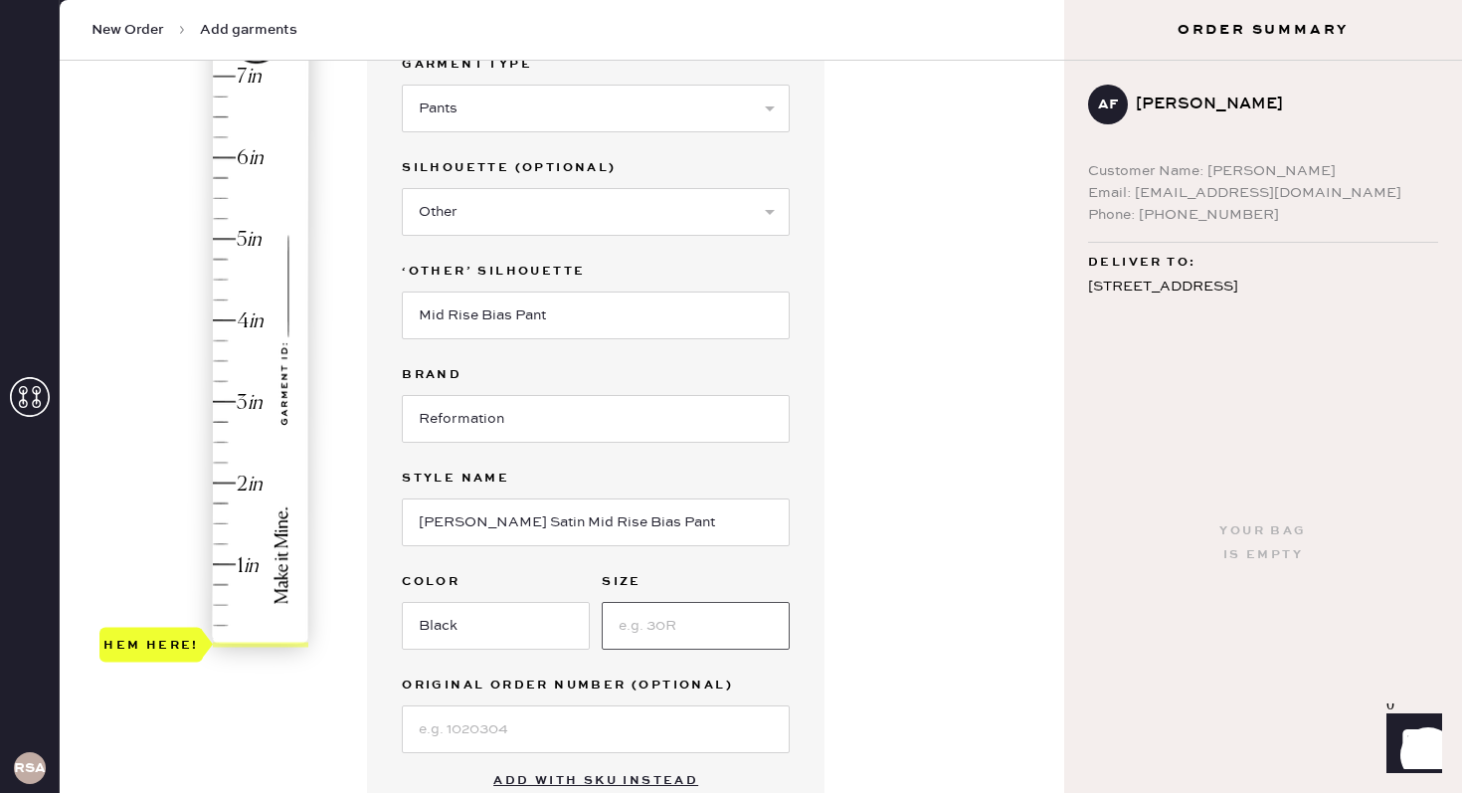
click at [637, 631] on input at bounding box center [696, 626] width 188 height 48
type input "SP"
click at [787, 674] on label "Original Order Number (Optional)" at bounding box center [596, 685] width 388 height 24
click at [625, 723] on input at bounding box center [596, 729] width 388 height 48
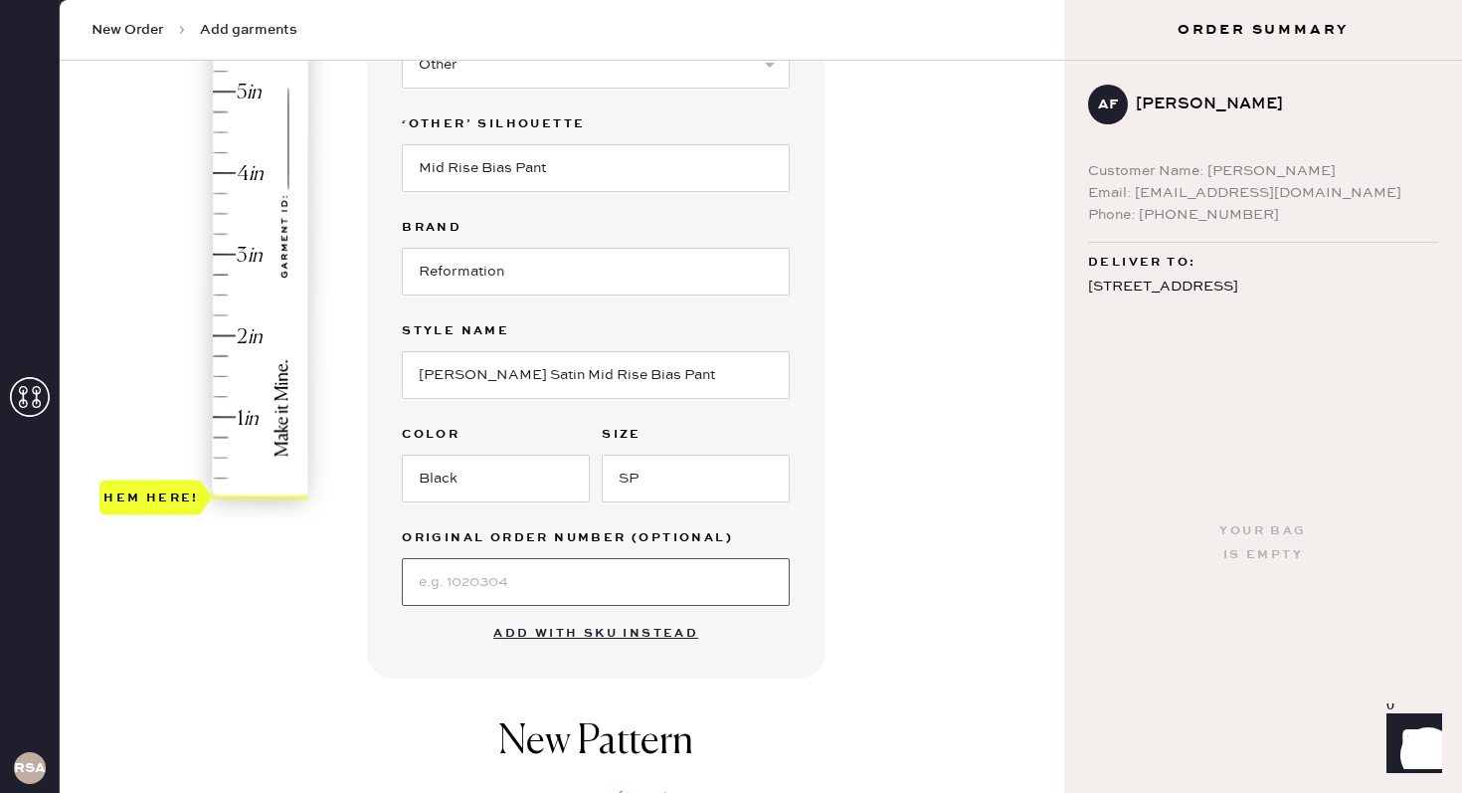
scroll to position [378, 0]
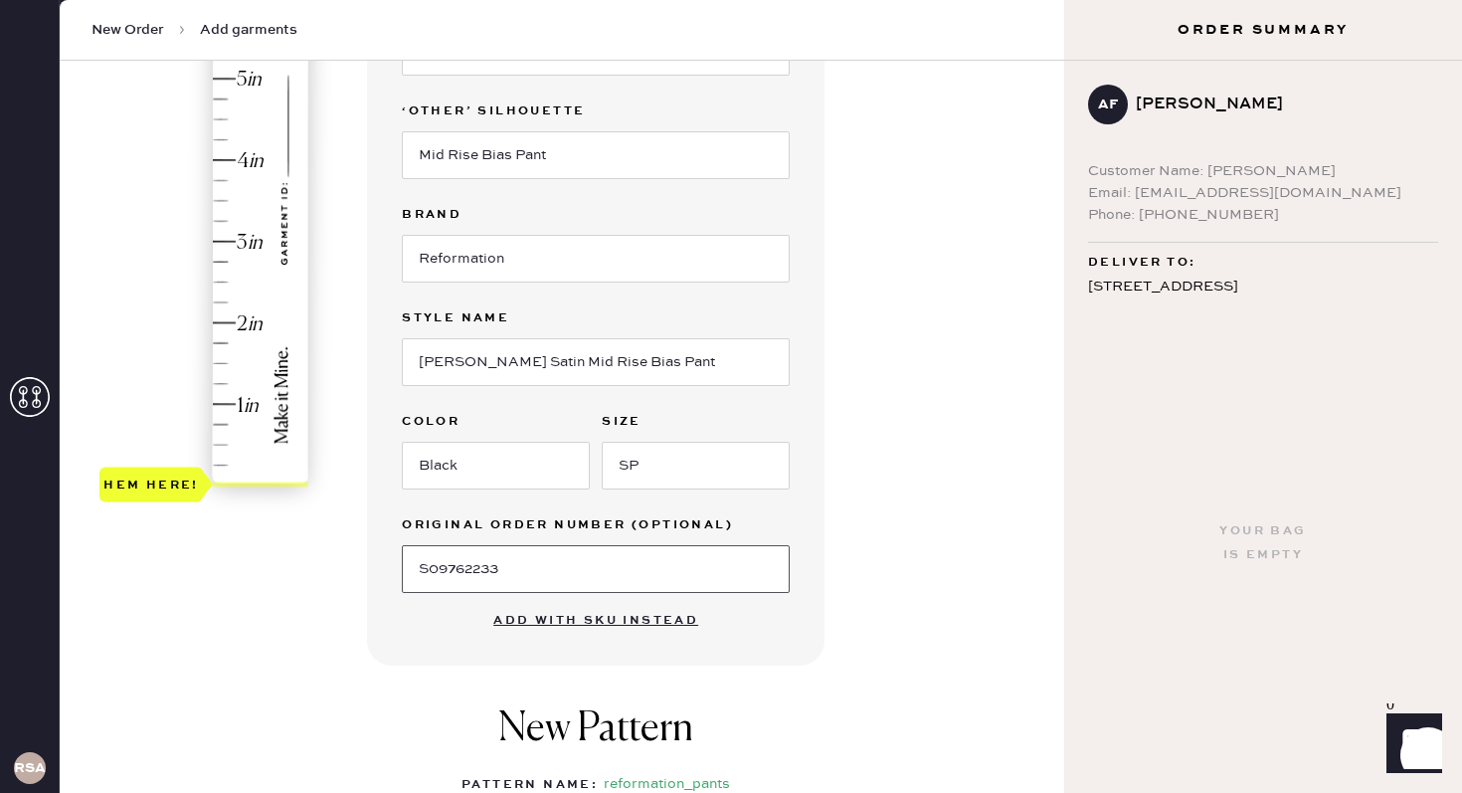
type input "S09762233"
click at [944, 603] on div "Garment details Garment Type Select Basic Skirt Jeans Leggings Pants Shorts Bas…" at bounding box center [707, 436] width 681 height 1233
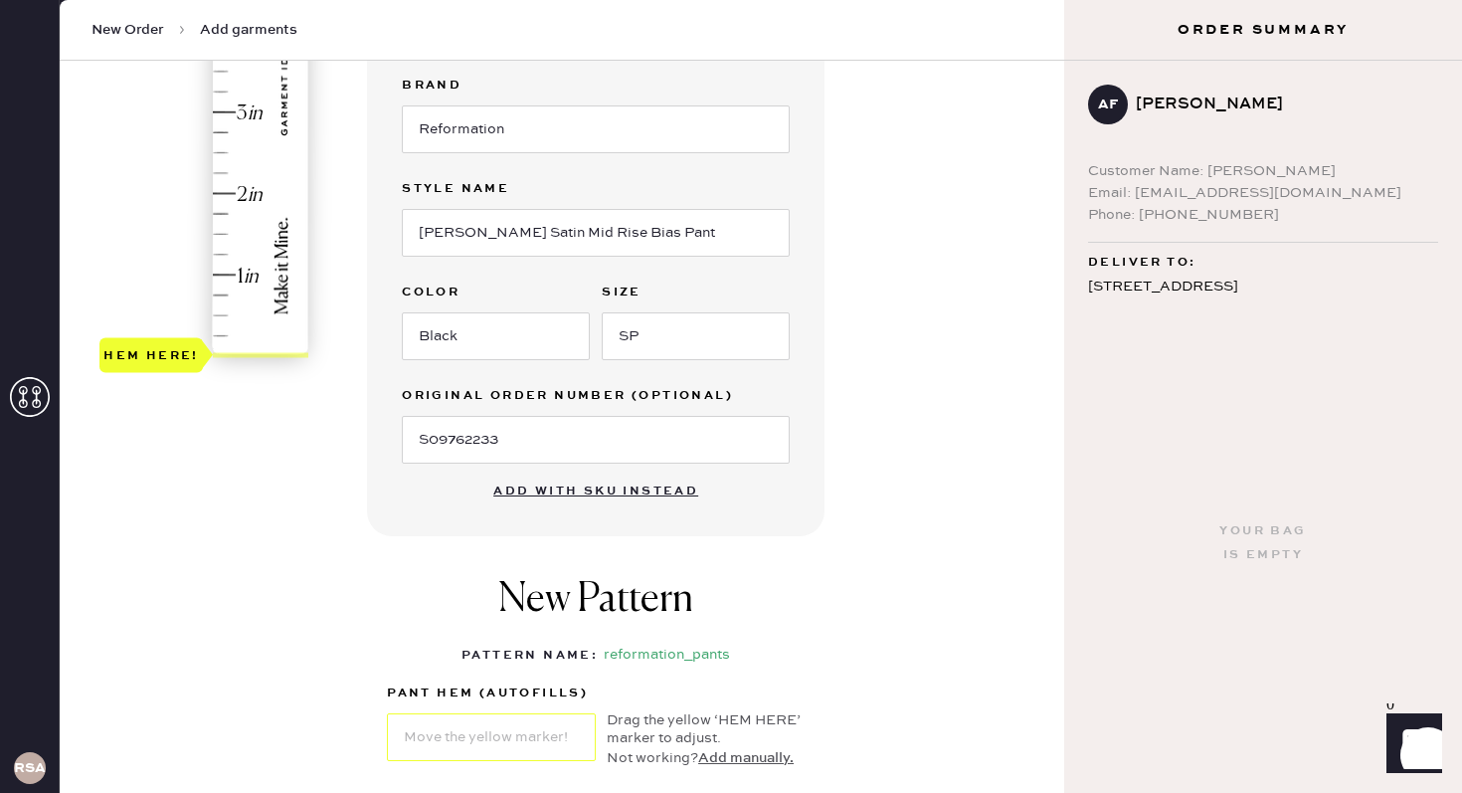
scroll to position [482, 0]
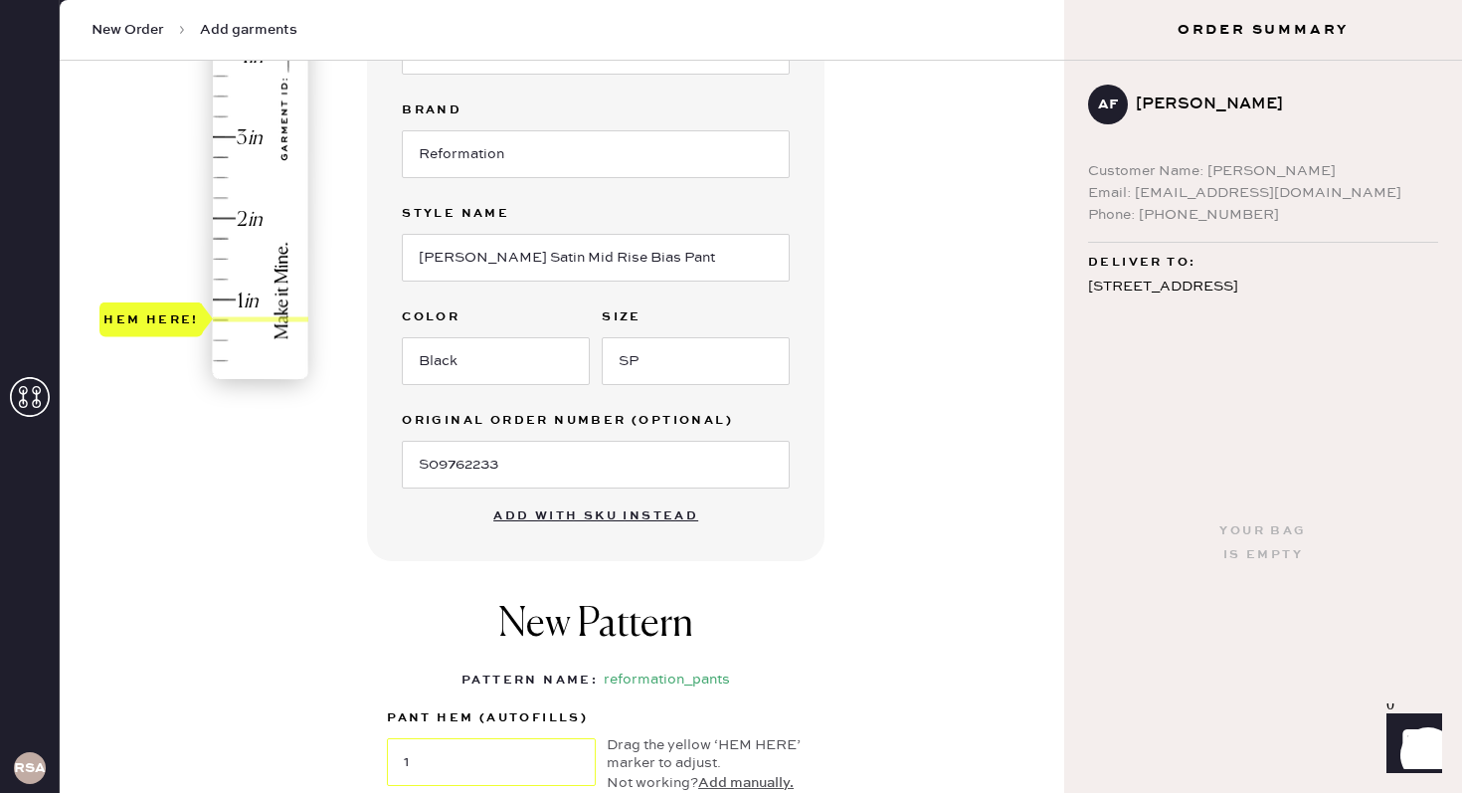
type input "1.25"
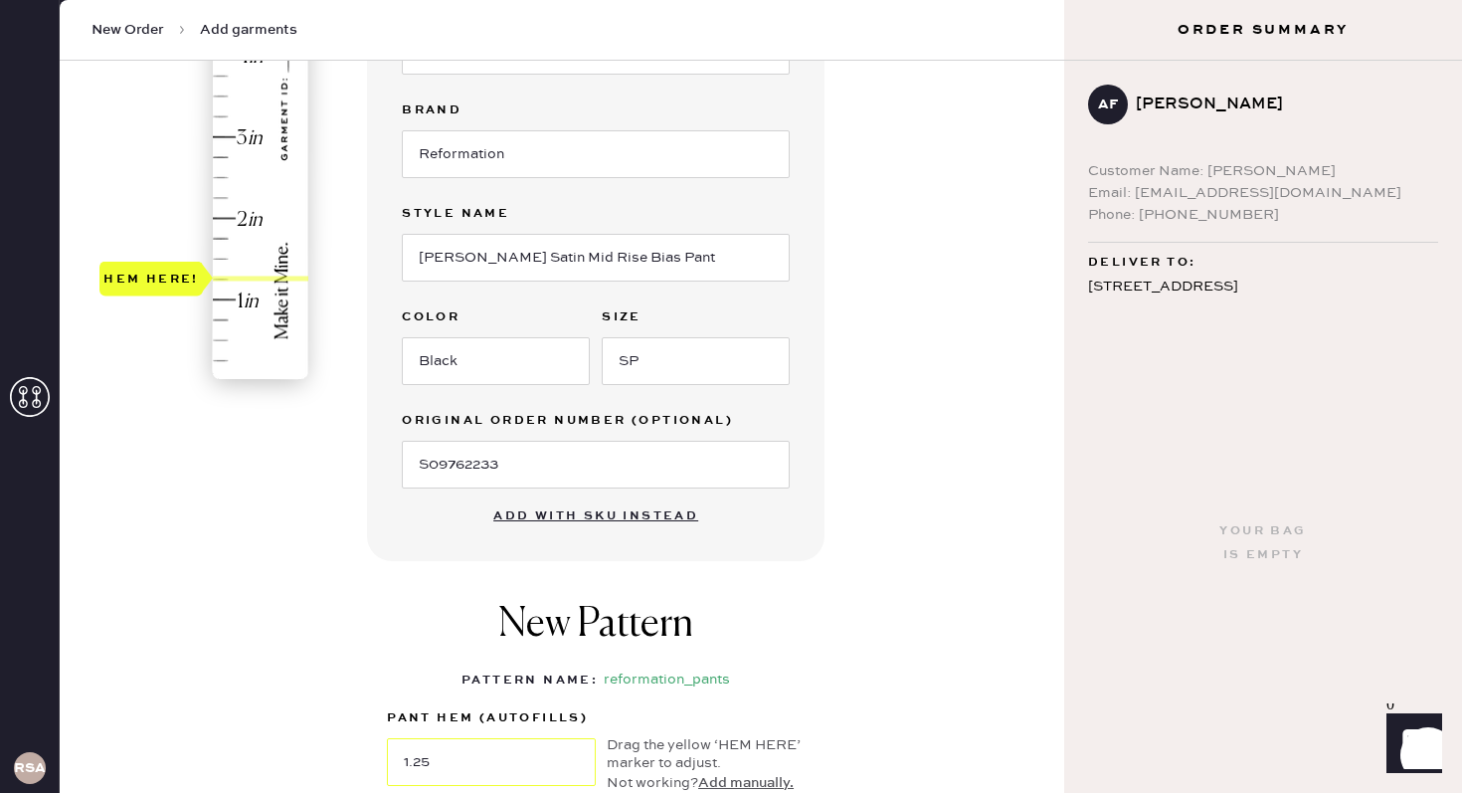
drag, startPoint x: 172, startPoint y: 365, endPoint x: 172, endPoint y: 262, distance: 103.4
click at [172, 262] on div "Hem here!" at bounding box center [150, 279] width 103 height 35
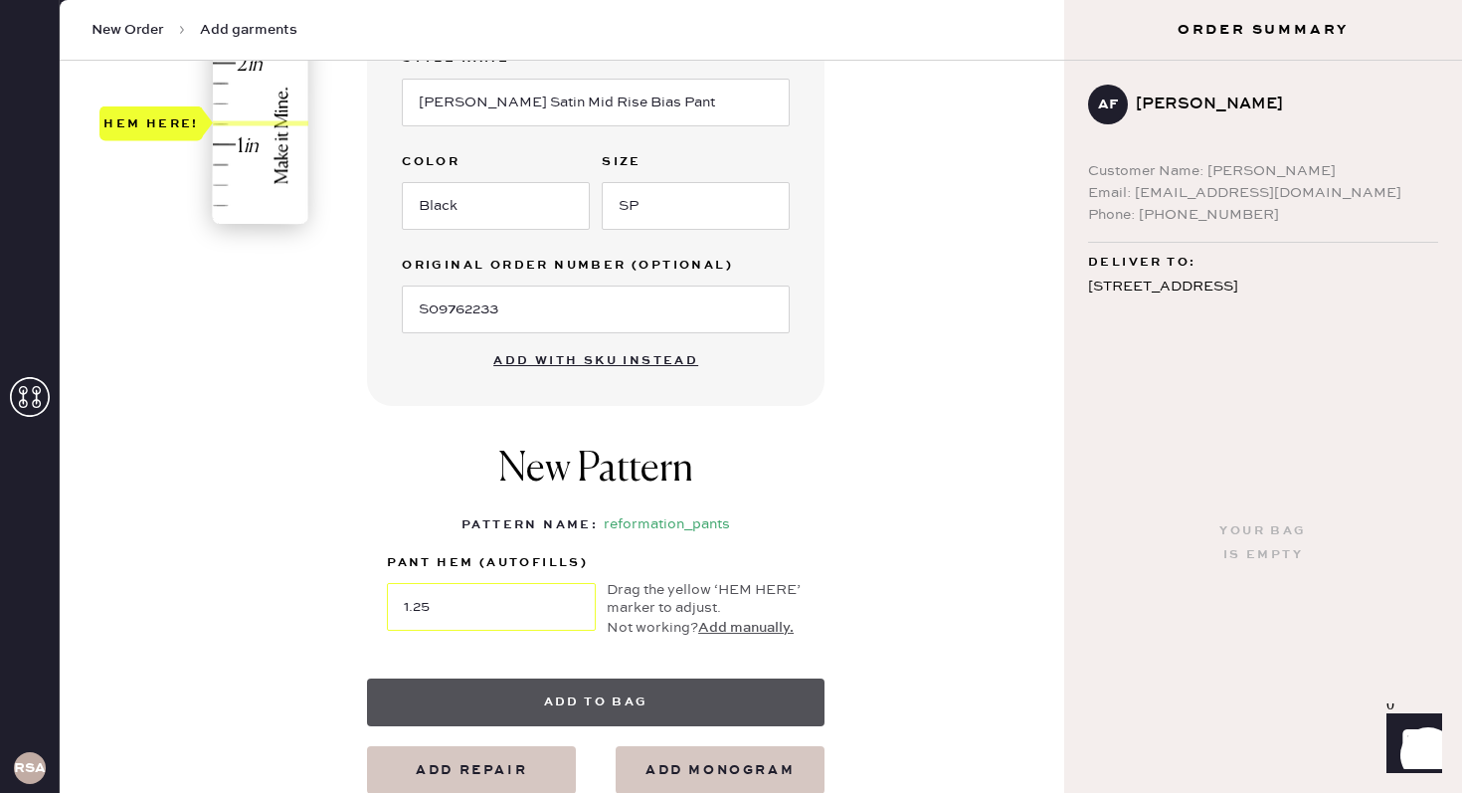
scroll to position [636, 0]
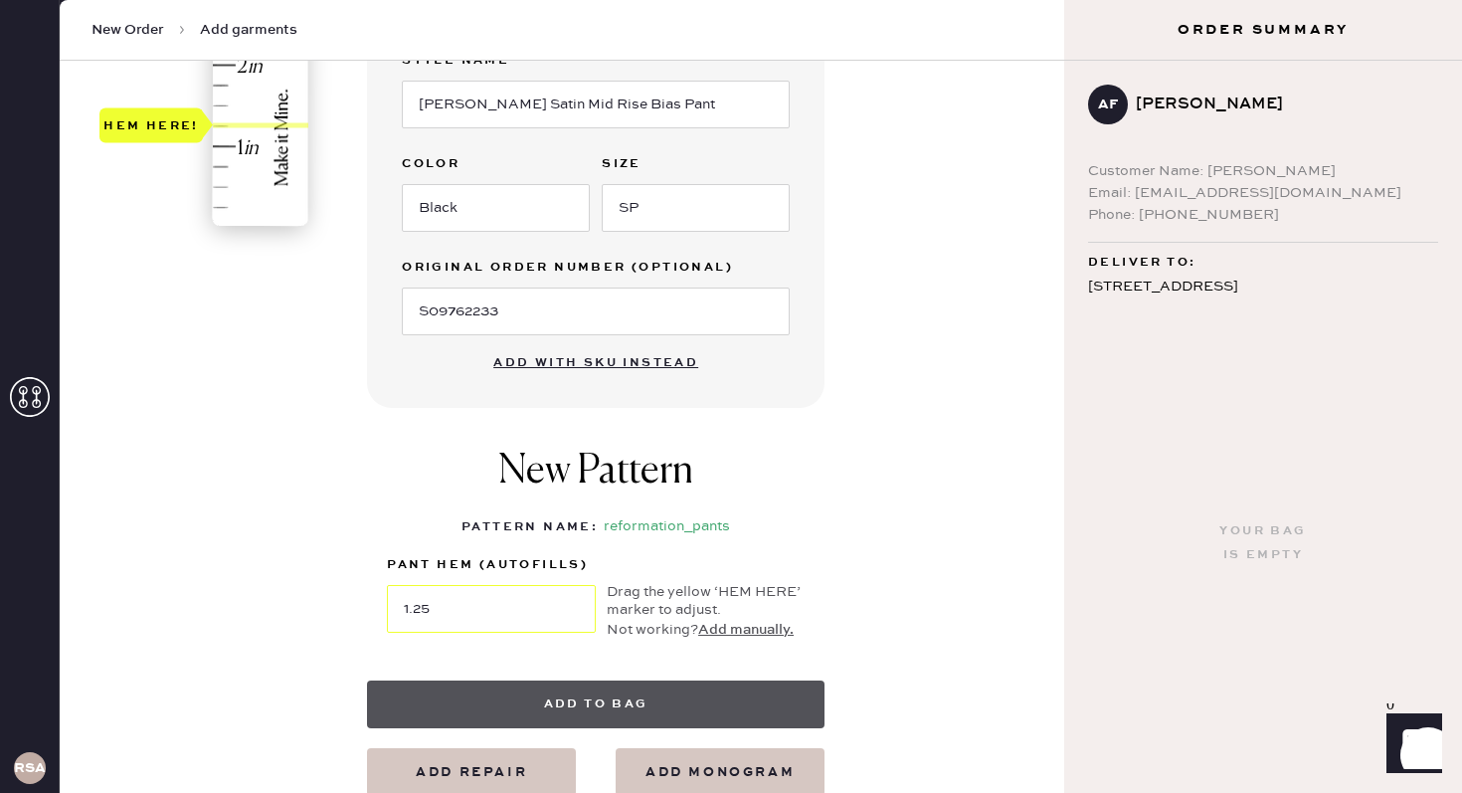
click at [573, 690] on button "Add to bag" at bounding box center [596, 704] width 458 height 48
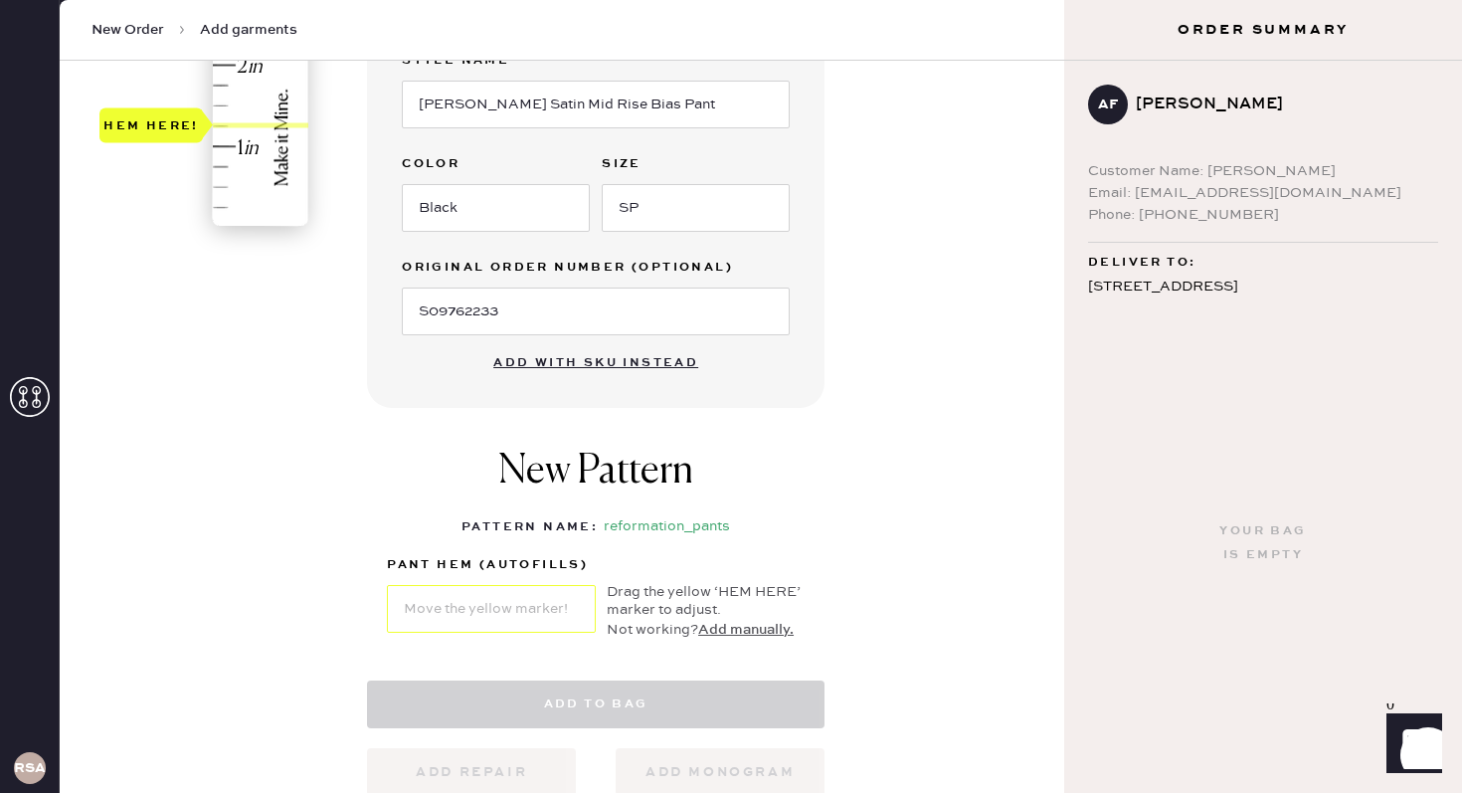
select select "4"
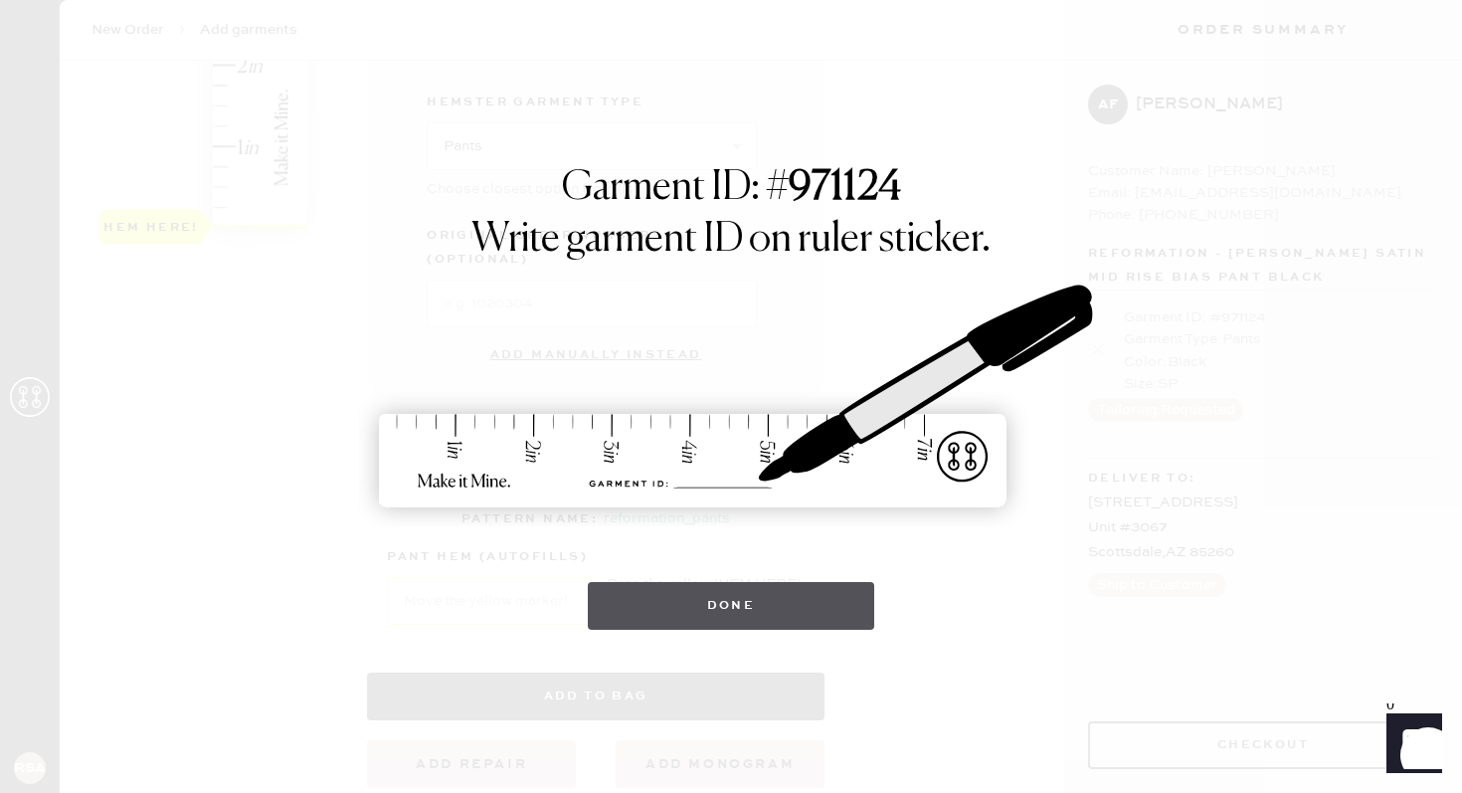
click at [747, 607] on button "Done" at bounding box center [731, 606] width 287 height 48
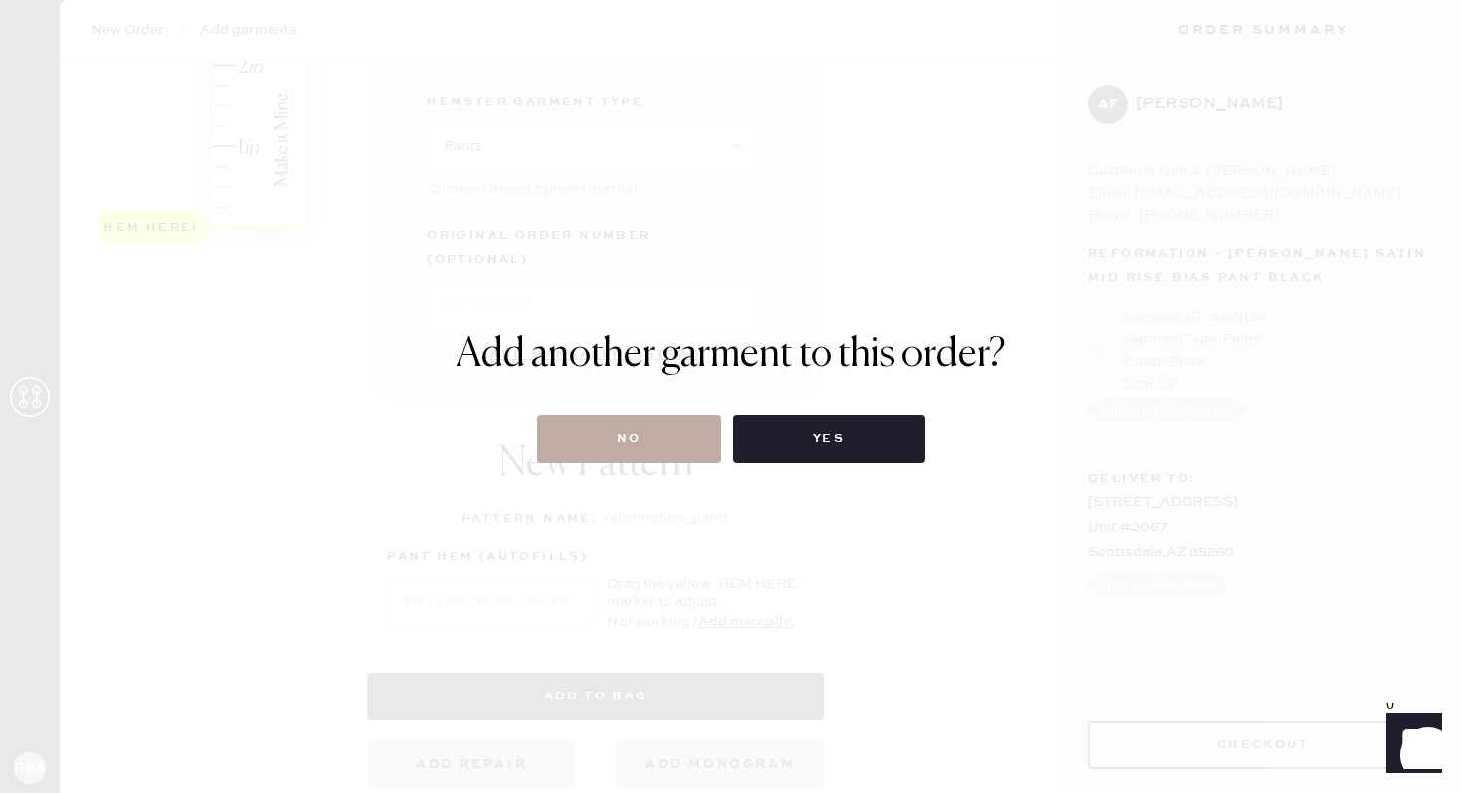
click at [657, 453] on button "No" at bounding box center [629, 439] width 184 height 48
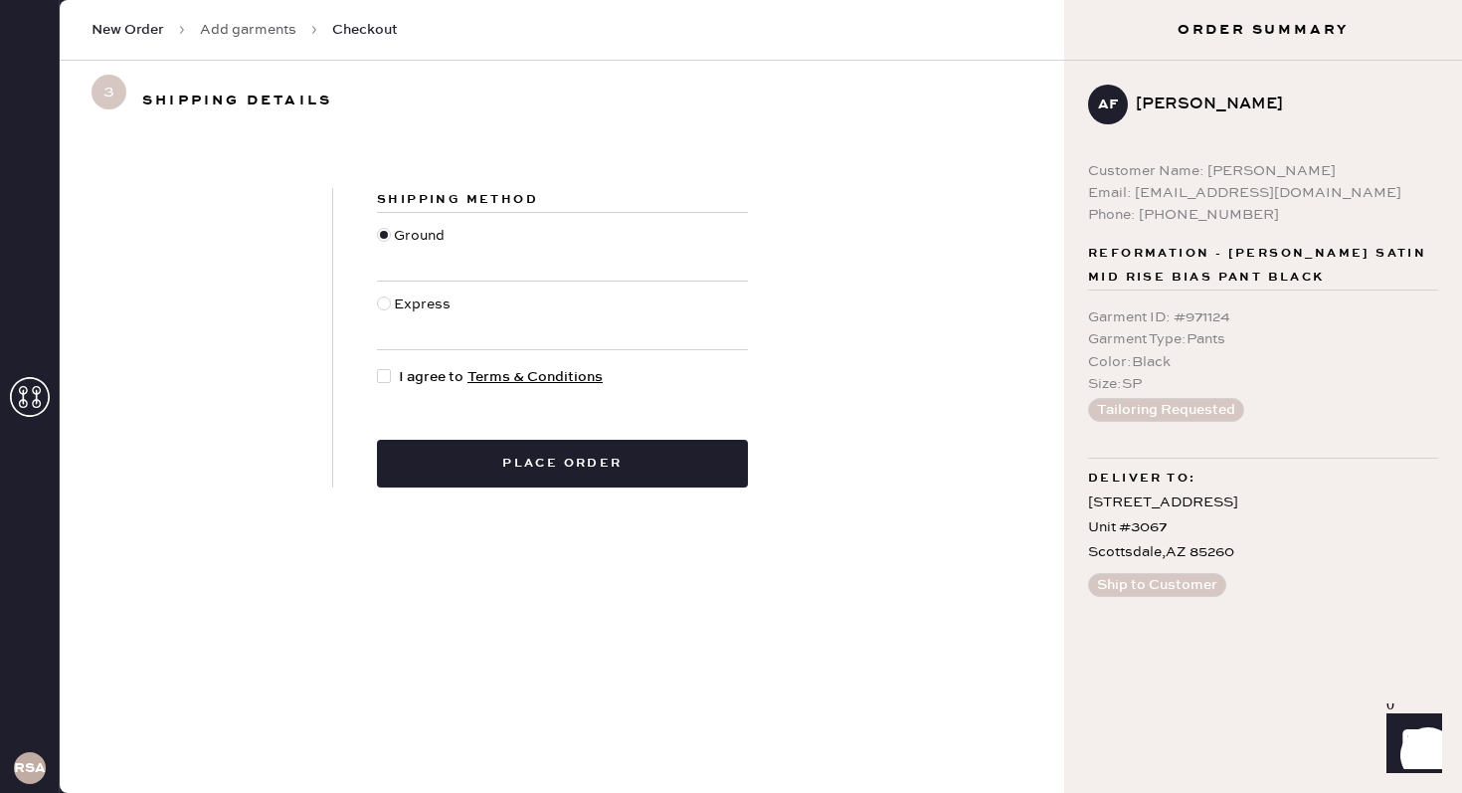
click at [382, 376] on div at bounding box center [384, 376] width 14 height 14
click at [378, 367] on input "I agree to Terms & Conditions" at bounding box center [377, 366] width 1 height 1
checkbox input "true"
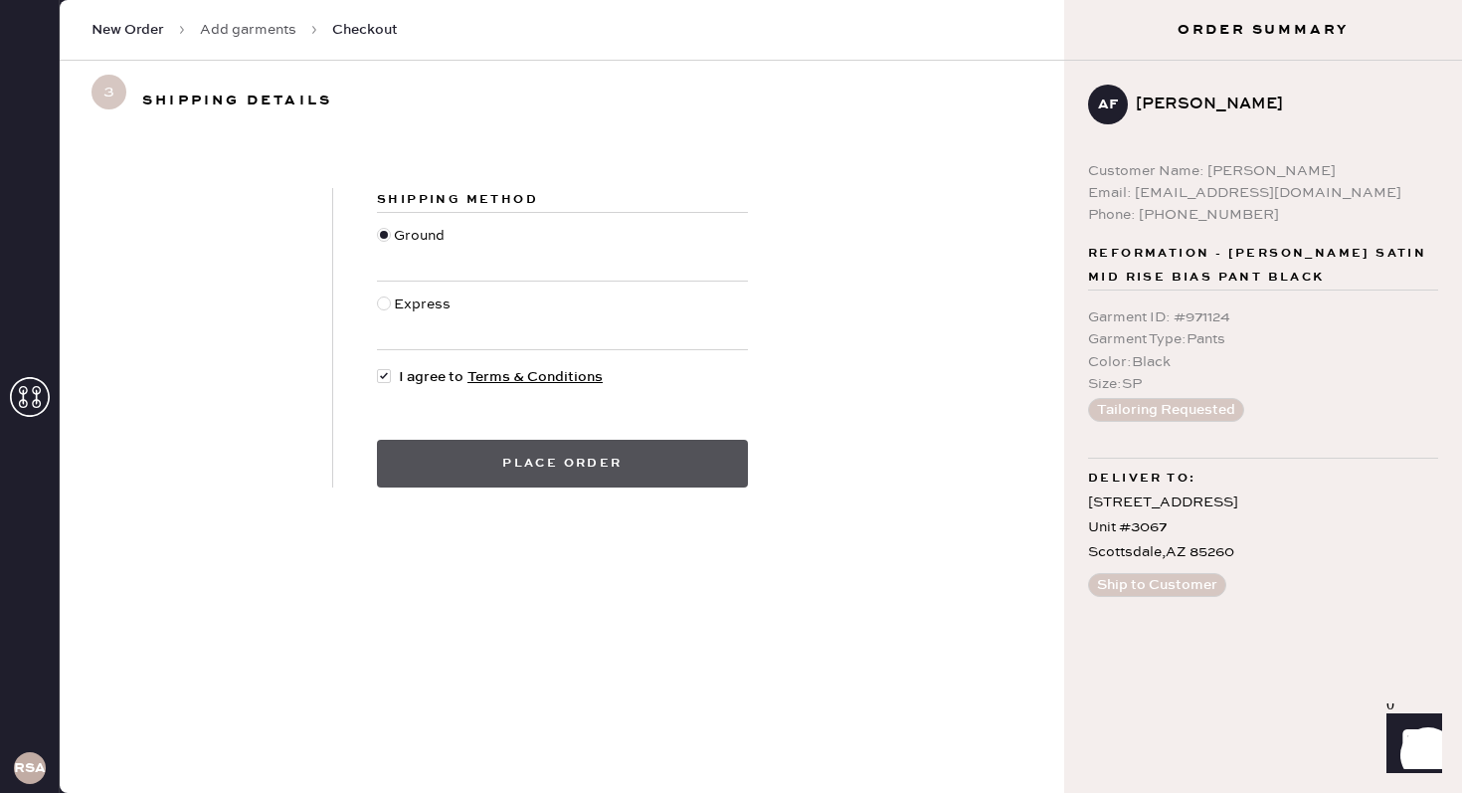
click at [518, 467] on button "Place order" at bounding box center [562, 464] width 371 height 48
